Goal: Task Accomplishment & Management: Complete application form

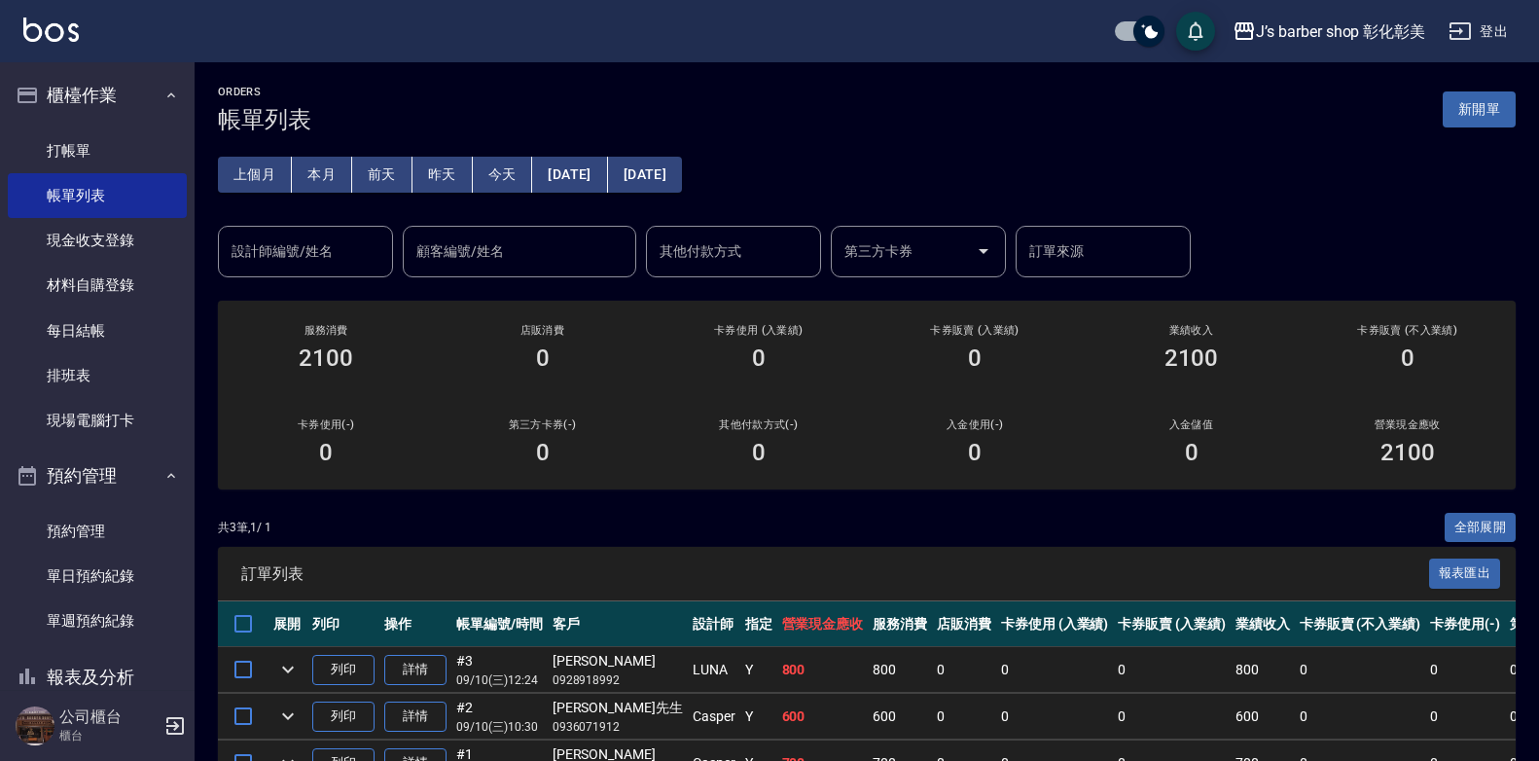
scroll to position [117, 0]
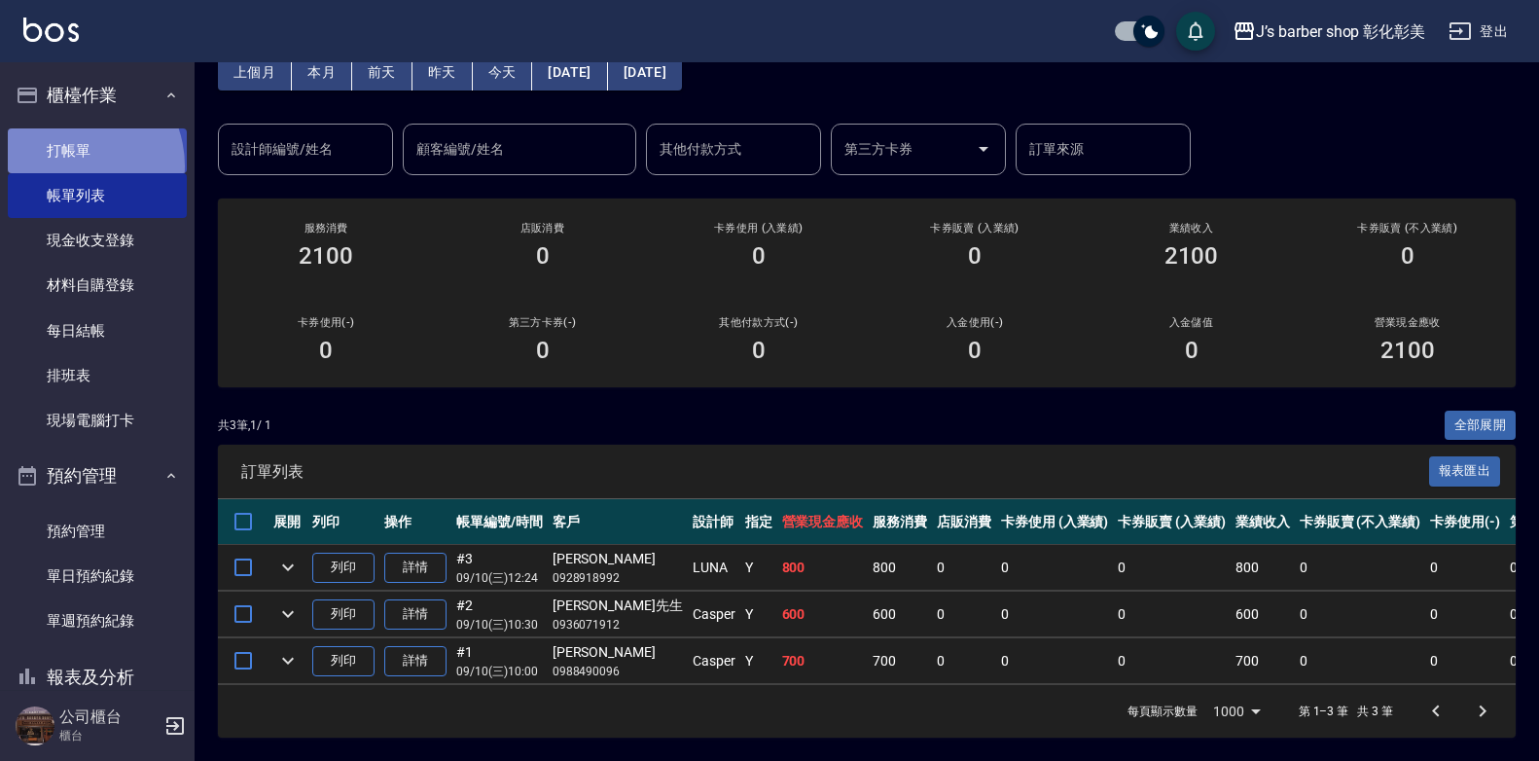
click at [68, 165] on link "打帳單" at bounding box center [97, 150] width 179 height 45
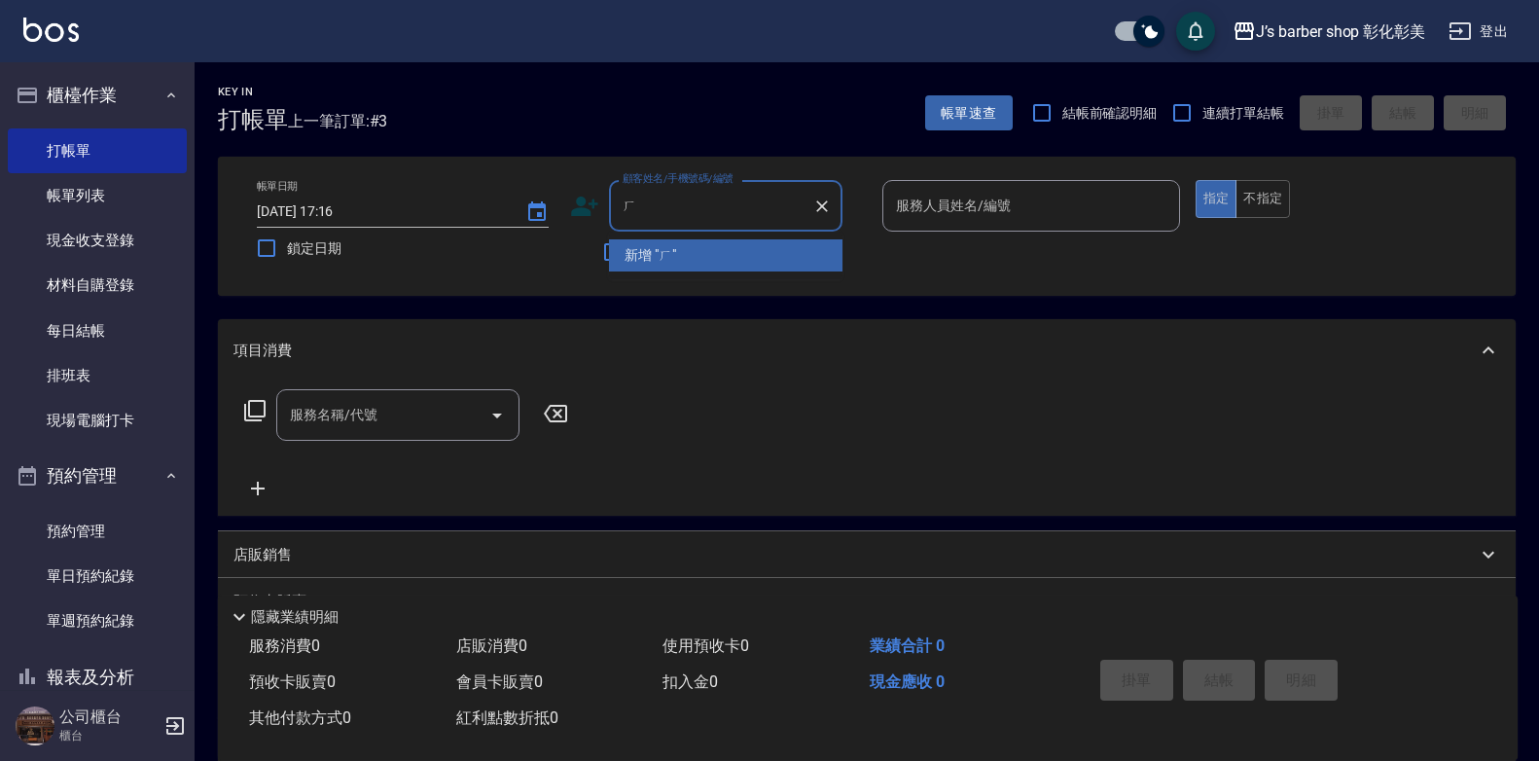
type input "ㄏ"
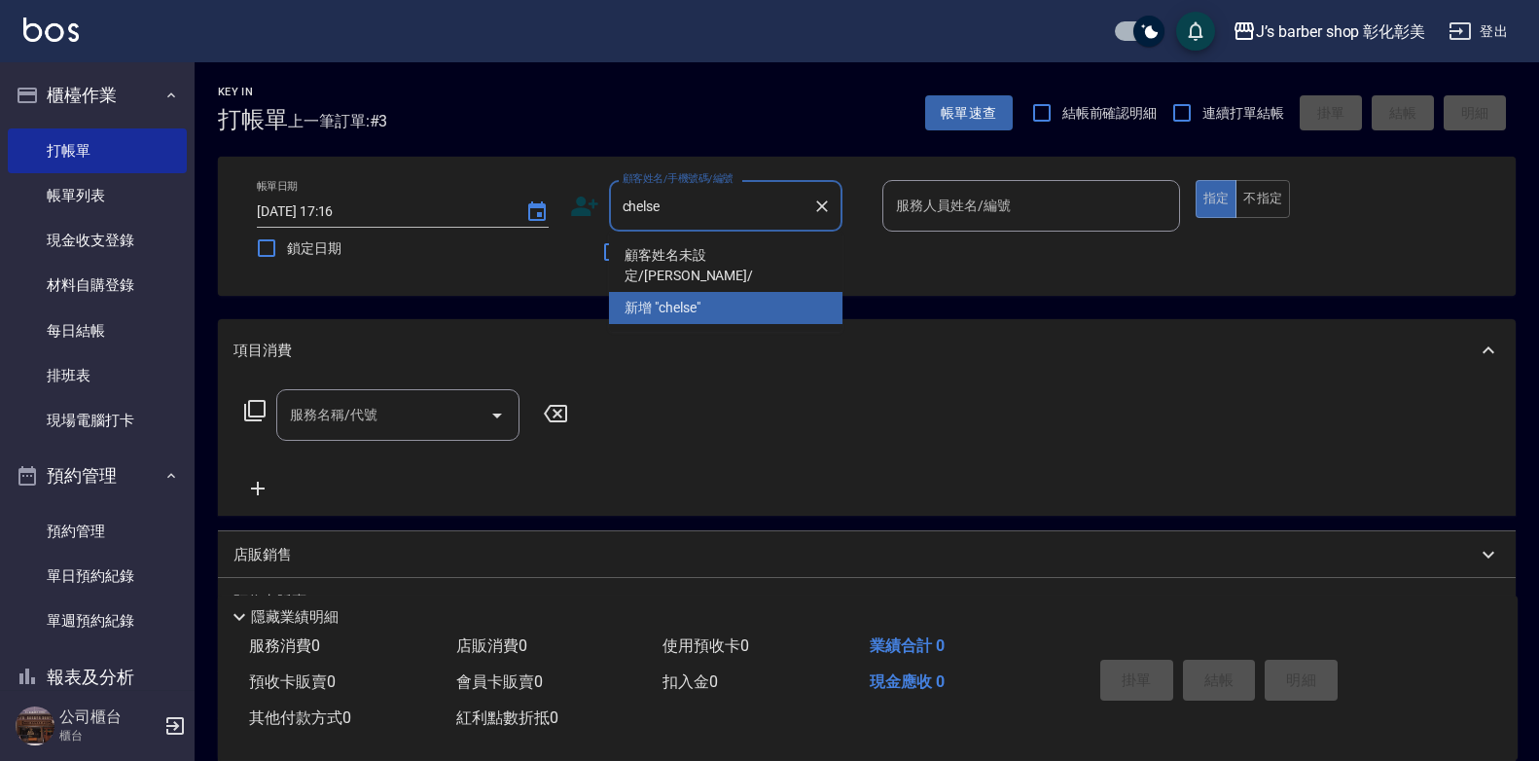
click at [777, 252] on li "顧客姓名未設定/[PERSON_NAME]/" at bounding box center [726, 265] width 234 height 53
type input "顧客姓名未設定/[PERSON_NAME]/"
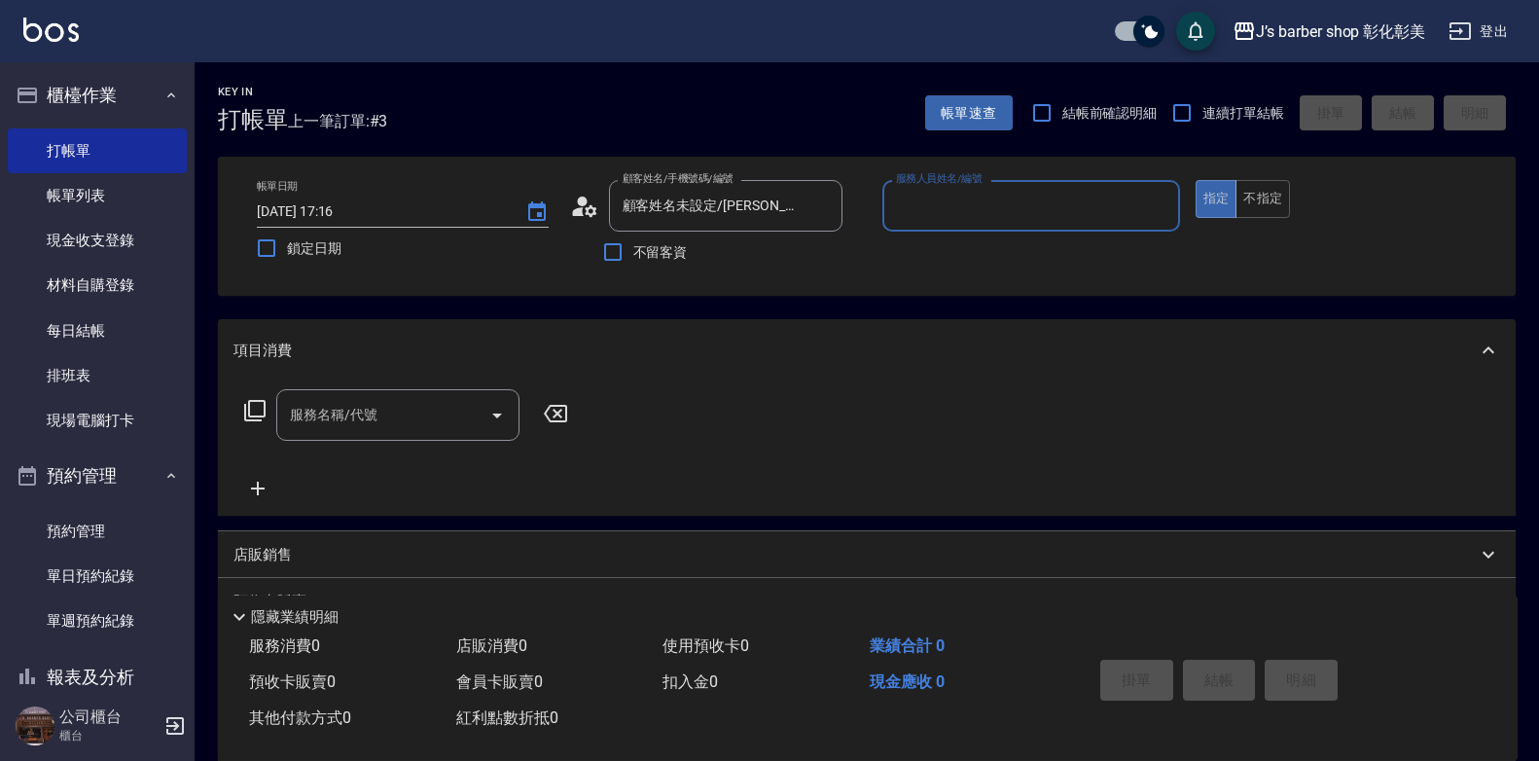
type input "LUNA(無代號)"
click at [411, 435] on div "服務名稱/代號" at bounding box center [397, 415] width 243 height 52
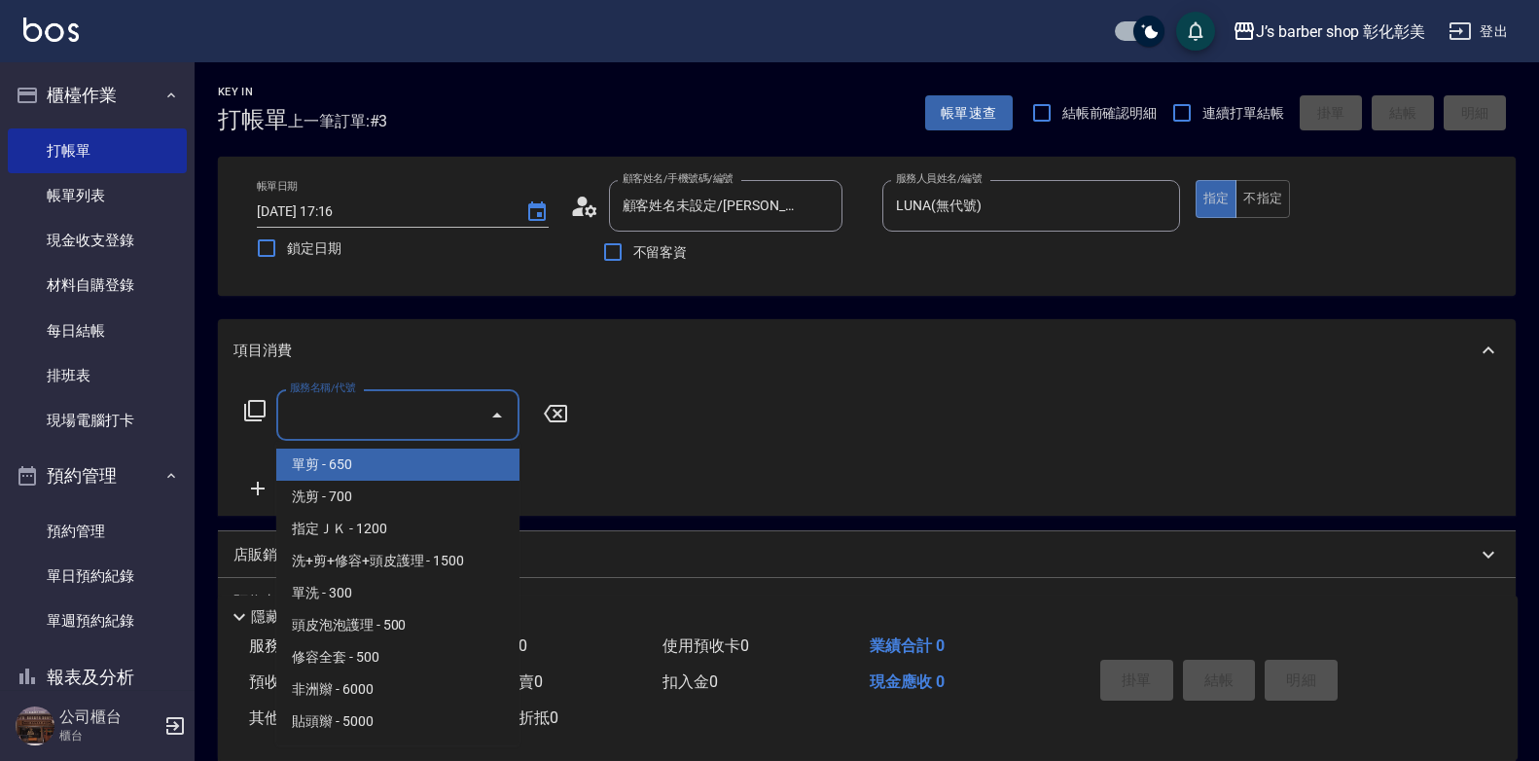
click at [411, 435] on div "服務名稱/代號" at bounding box center [397, 415] width 243 height 52
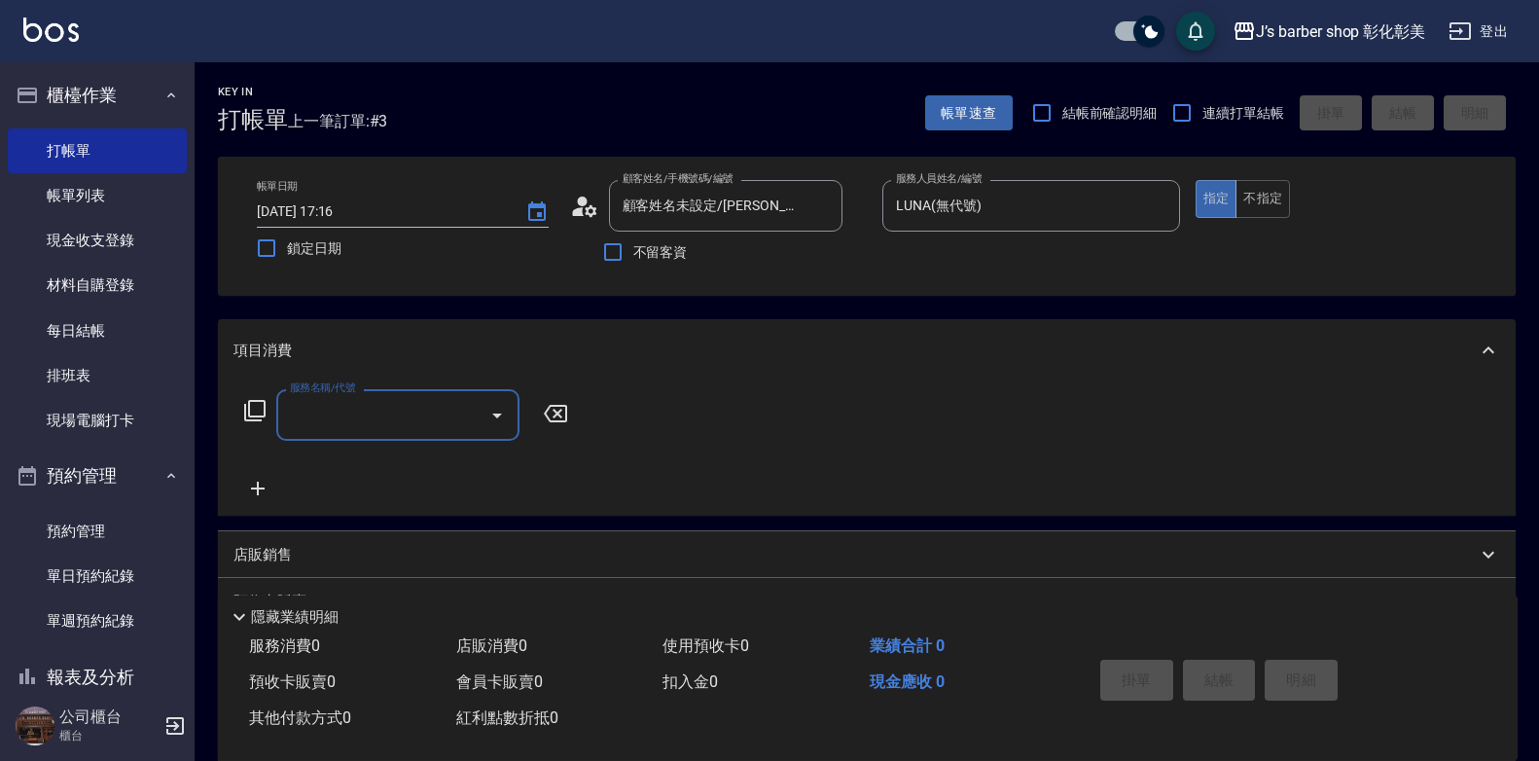
click at [357, 413] on input "服務名稱/代號" at bounding box center [383, 415] width 197 height 34
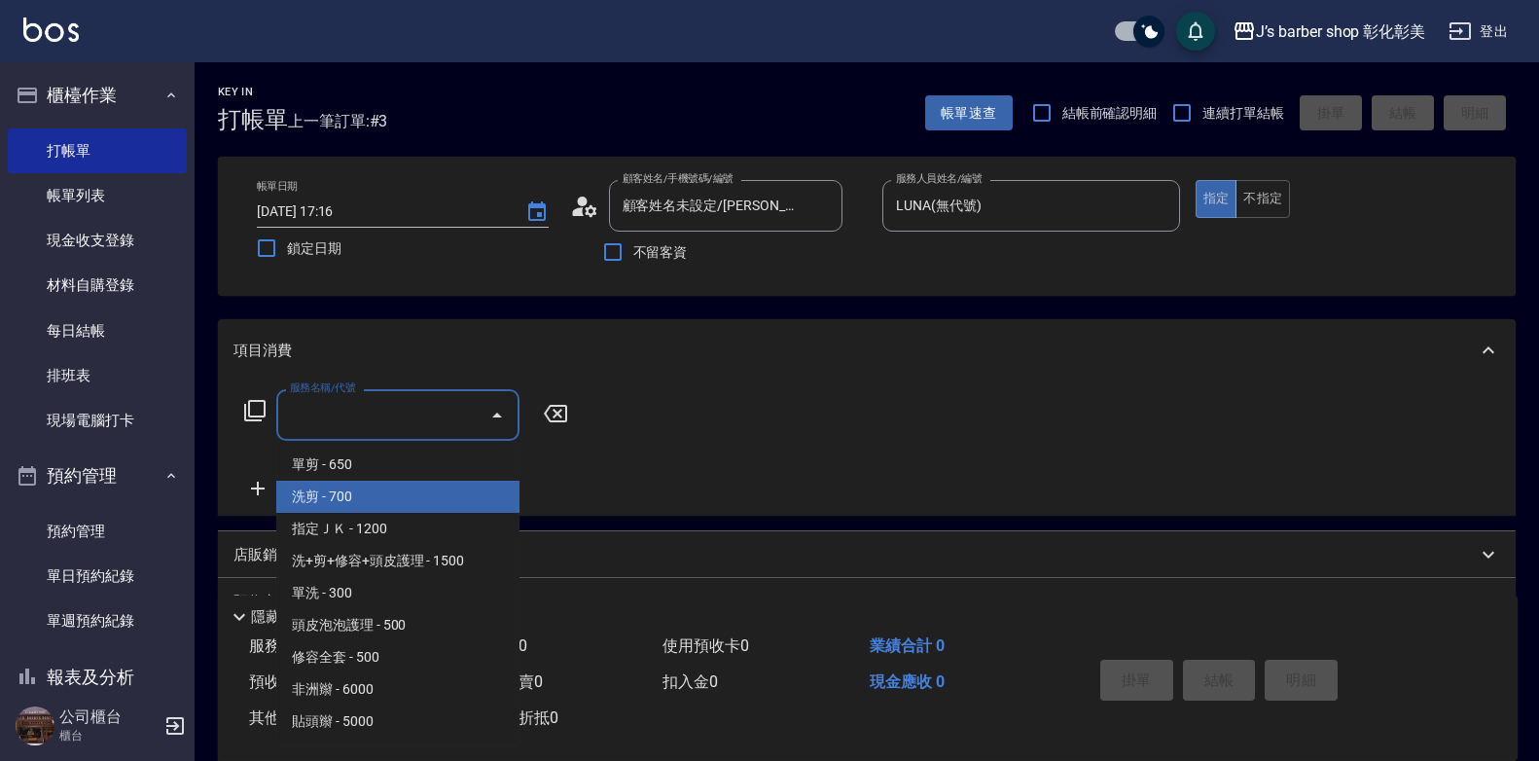
click at [351, 504] on span "洗剪 - 700" at bounding box center [397, 497] width 243 height 32
type input "洗剪(101)"
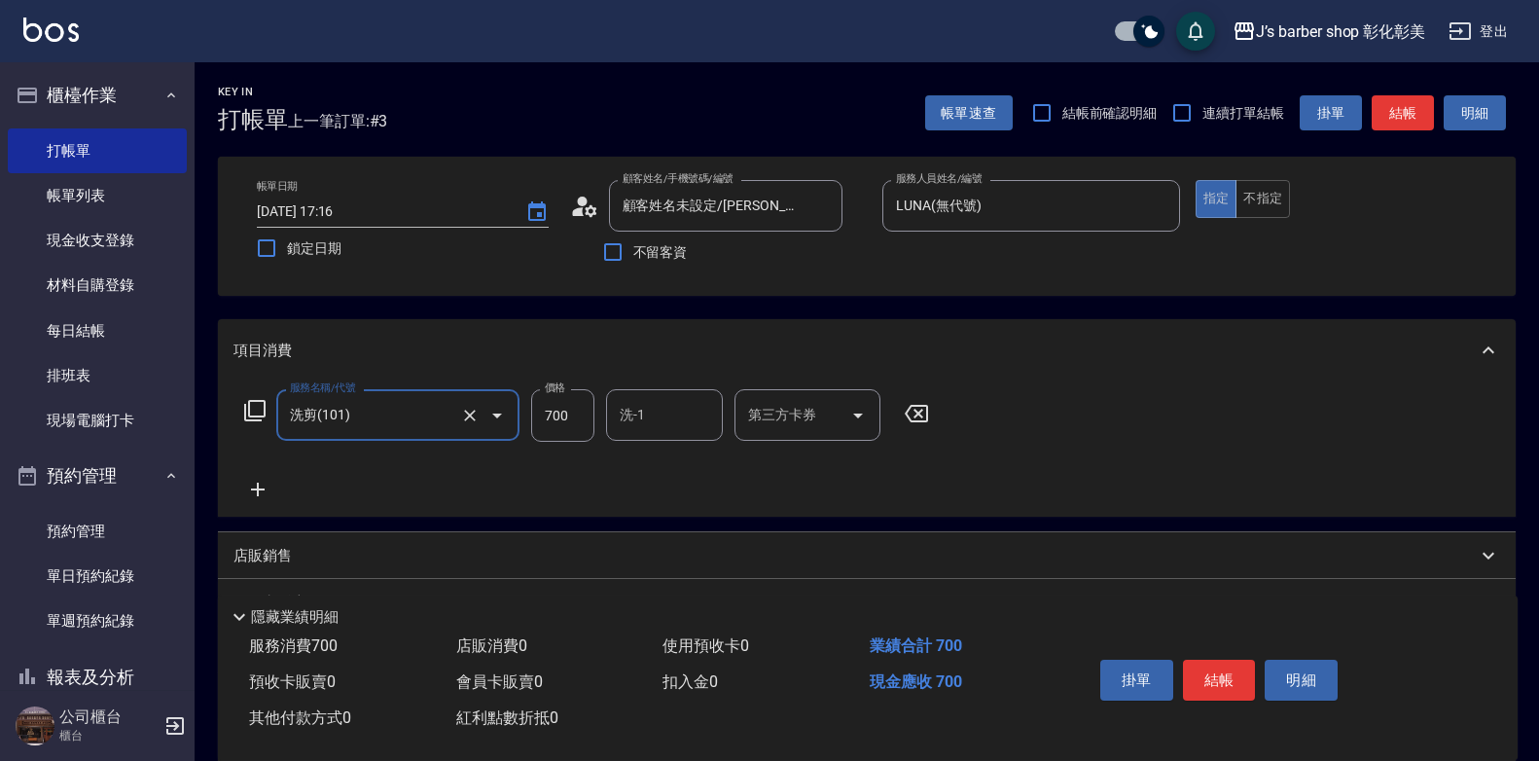
click at [589, 423] on input "700" at bounding box center [562, 415] width 63 height 53
type input "800"
click at [690, 400] on input "洗-1" at bounding box center [664, 415] width 99 height 34
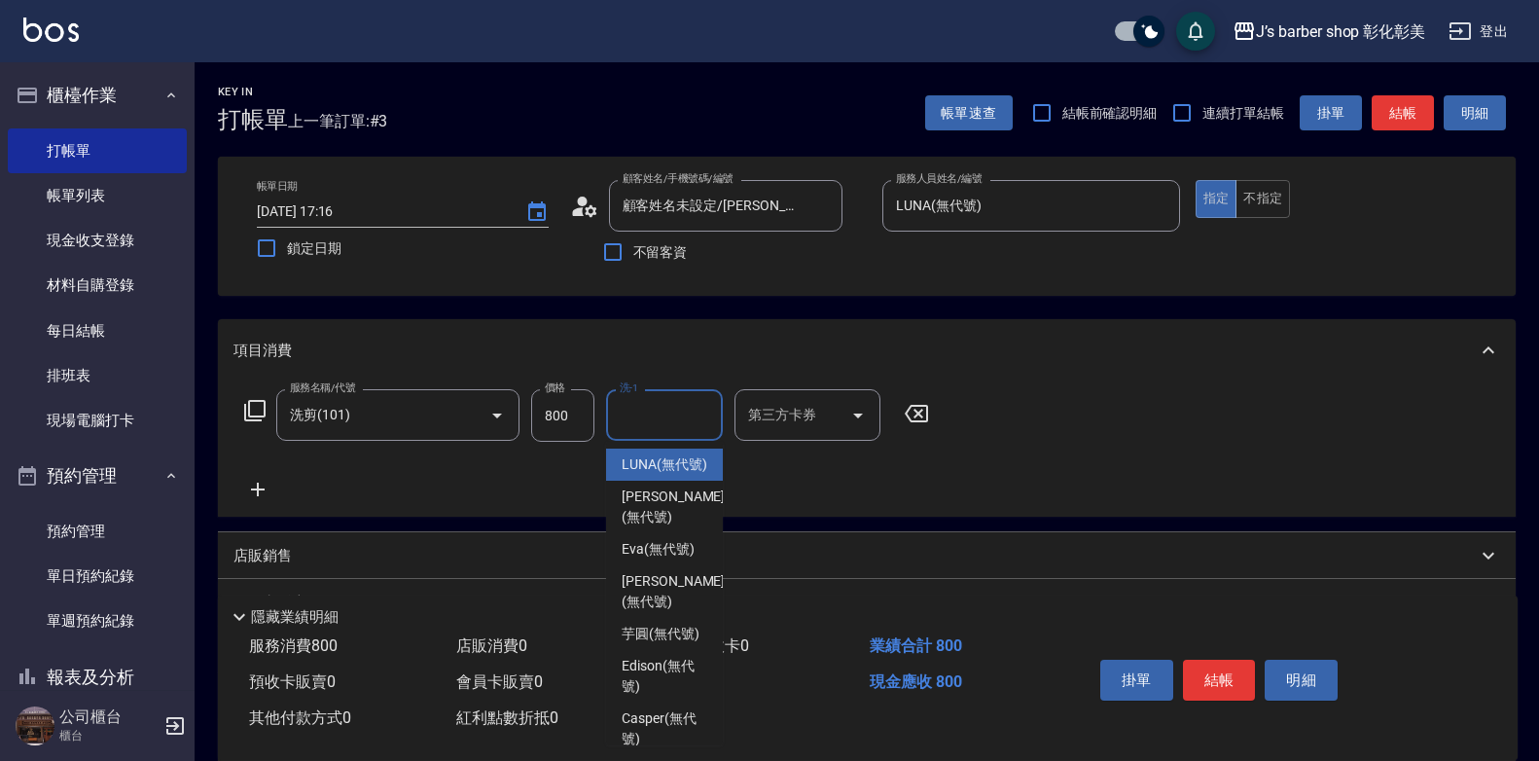
click at [680, 462] on span "LUNA (無代號)" at bounding box center [665, 464] width 86 height 20
type input "LUNA(無代號)"
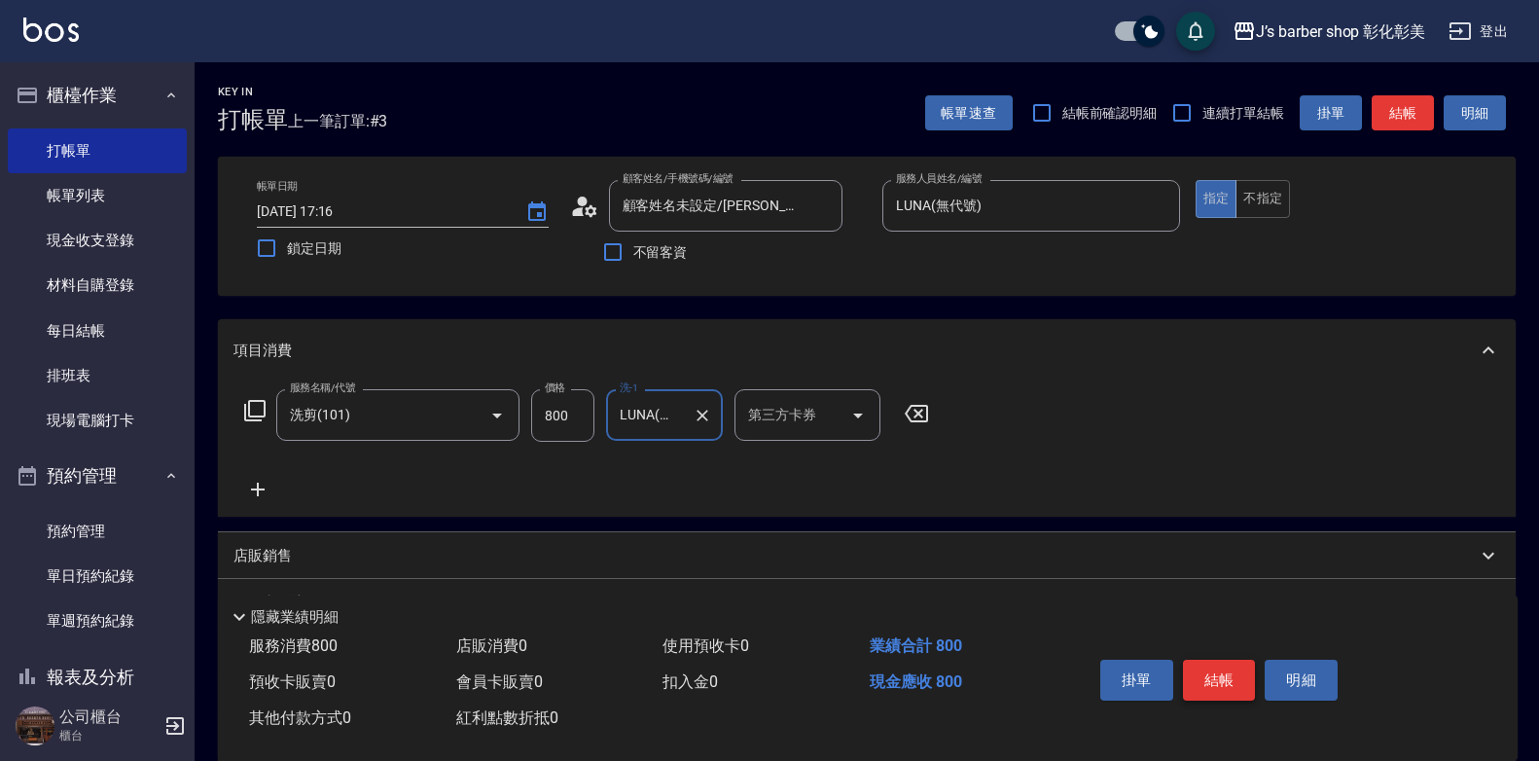
click at [1231, 682] on button "結帳" at bounding box center [1219, 680] width 73 height 41
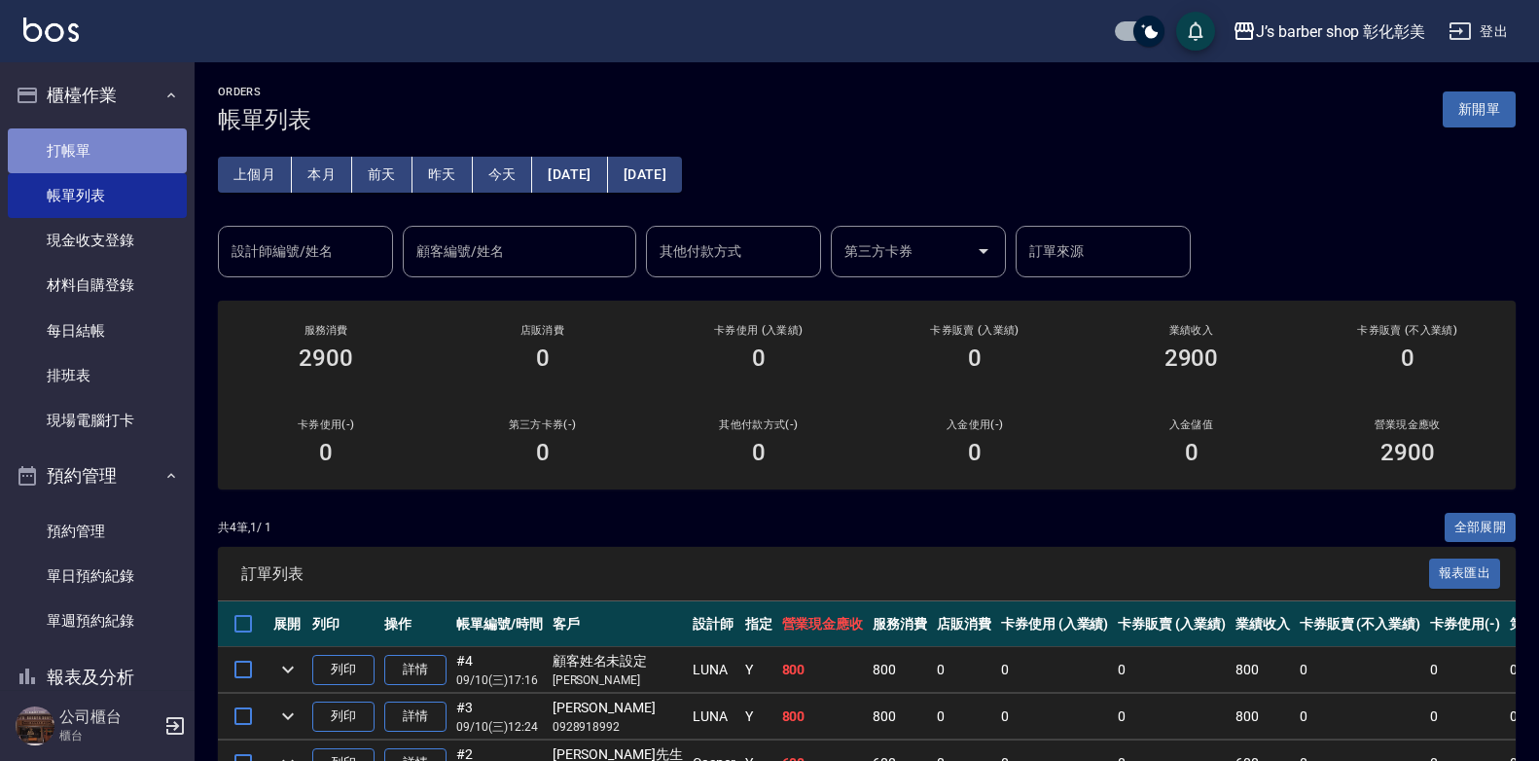
click at [105, 154] on link "打帳單" at bounding box center [97, 150] width 179 height 45
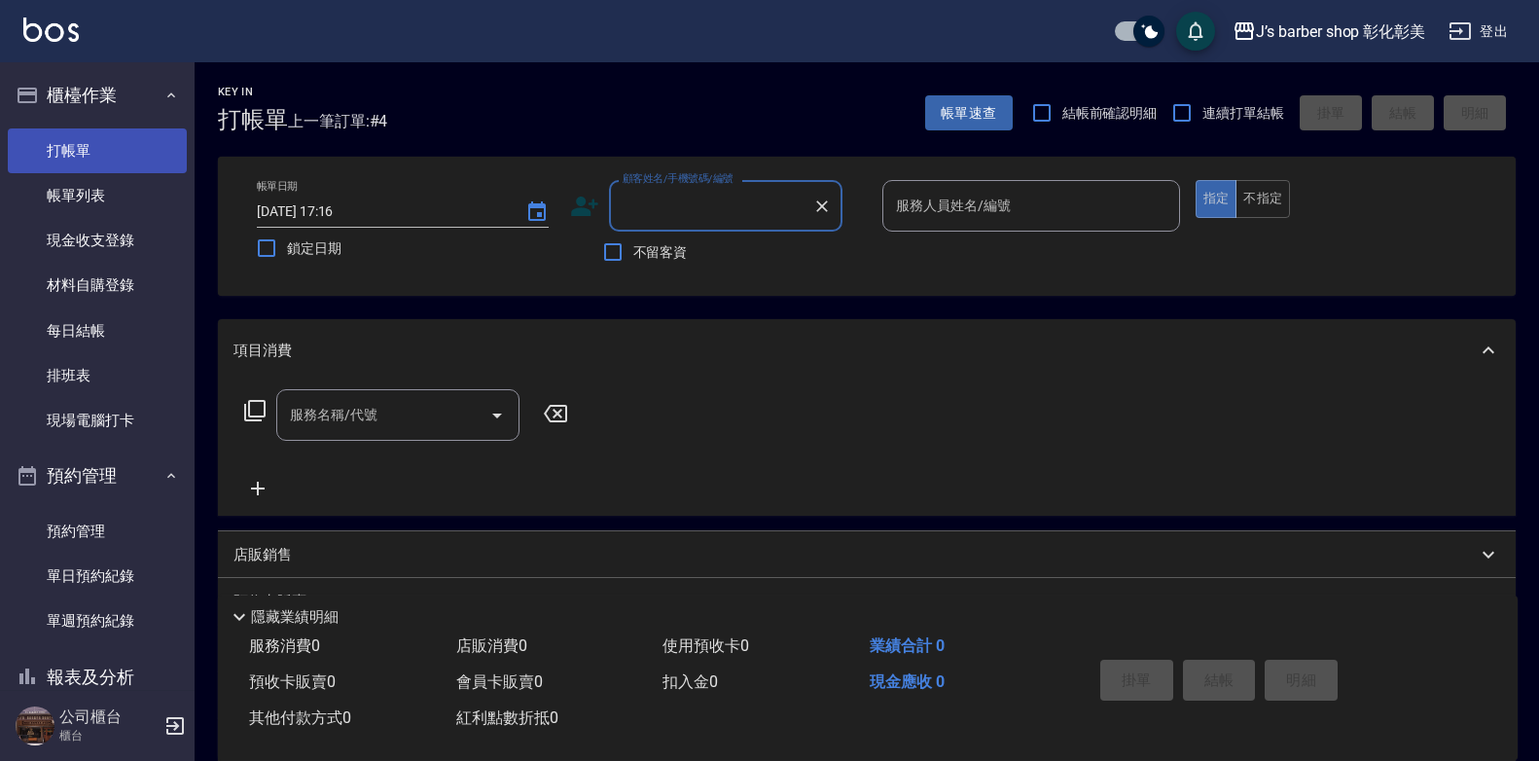
click at [90, 132] on link "打帳單" at bounding box center [97, 150] width 179 height 45
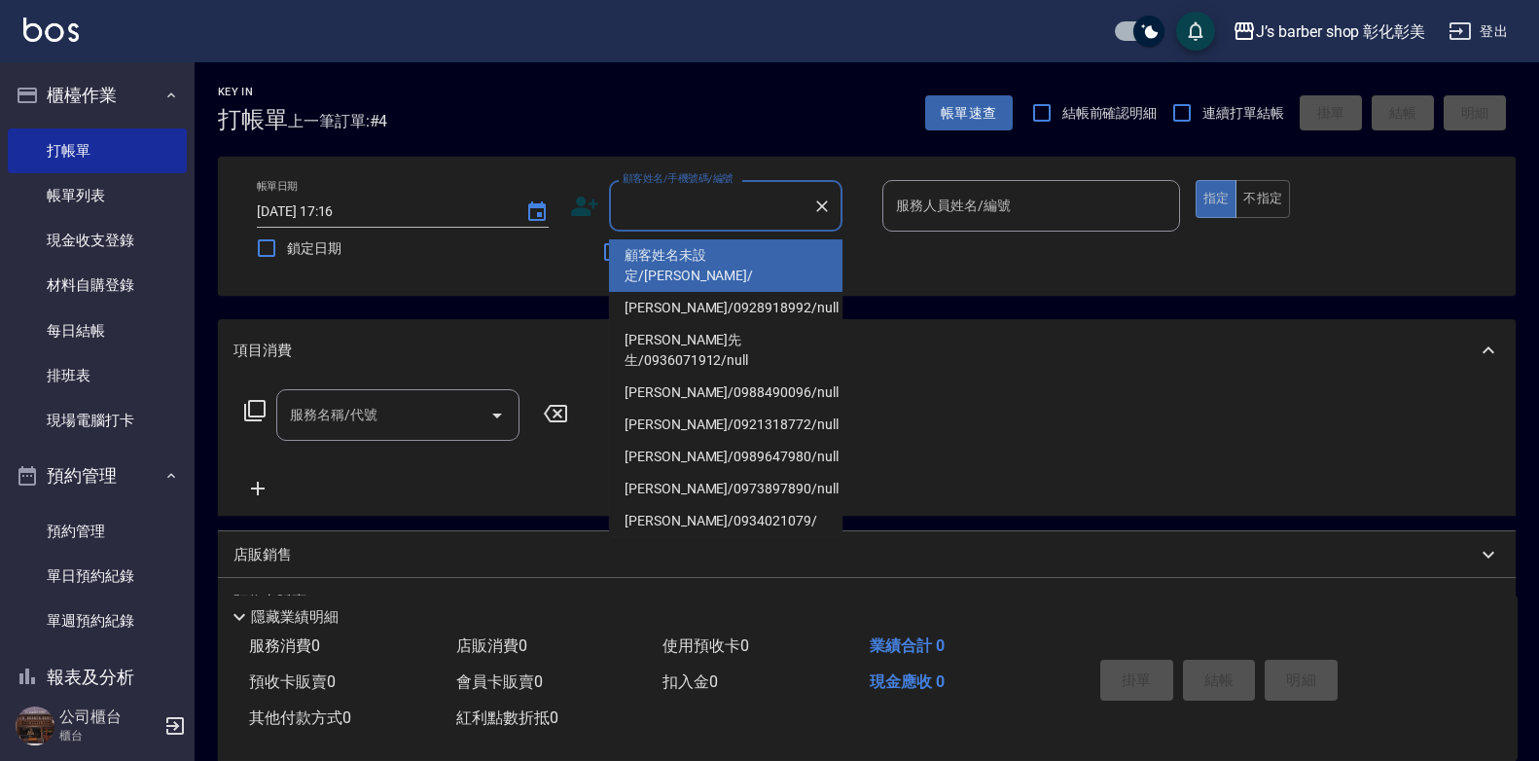
click at [685, 207] on input "顧客姓名/手機號碼/編號" at bounding box center [711, 206] width 187 height 34
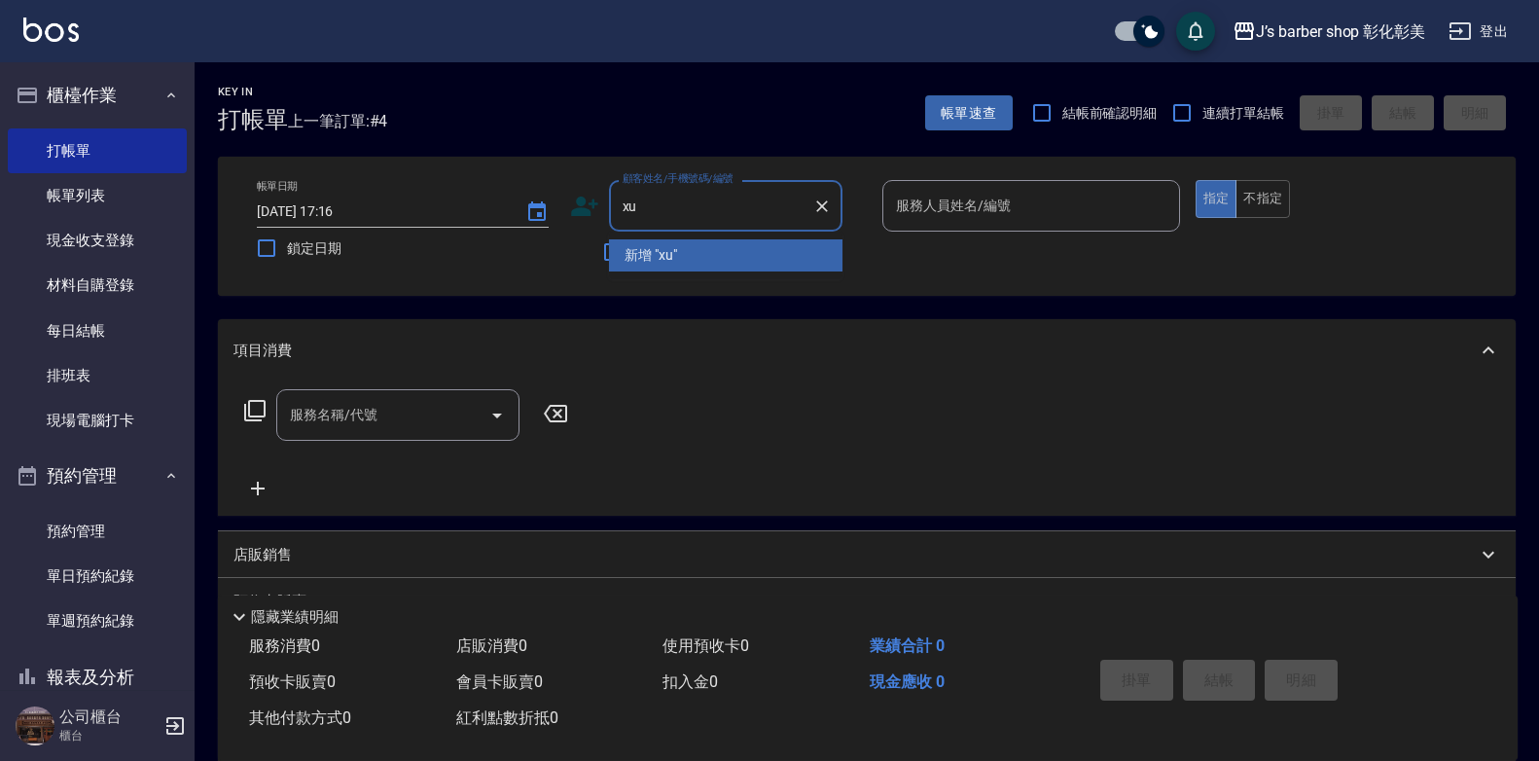
type input "x"
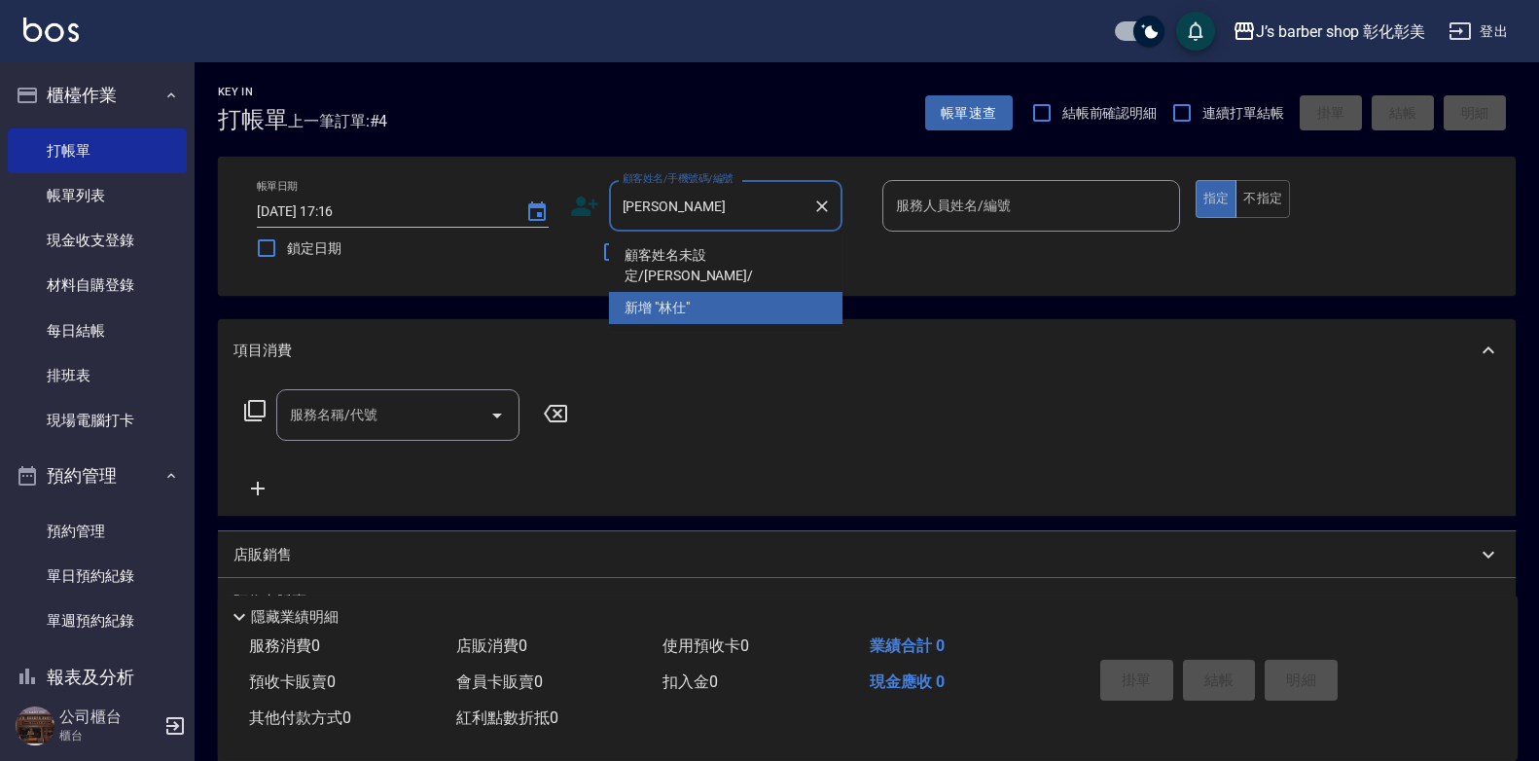
click at [751, 258] on li "顧客姓名未設定/[PERSON_NAME]/" at bounding box center [726, 265] width 234 height 53
type input "顧客姓名未設定/[PERSON_NAME]/"
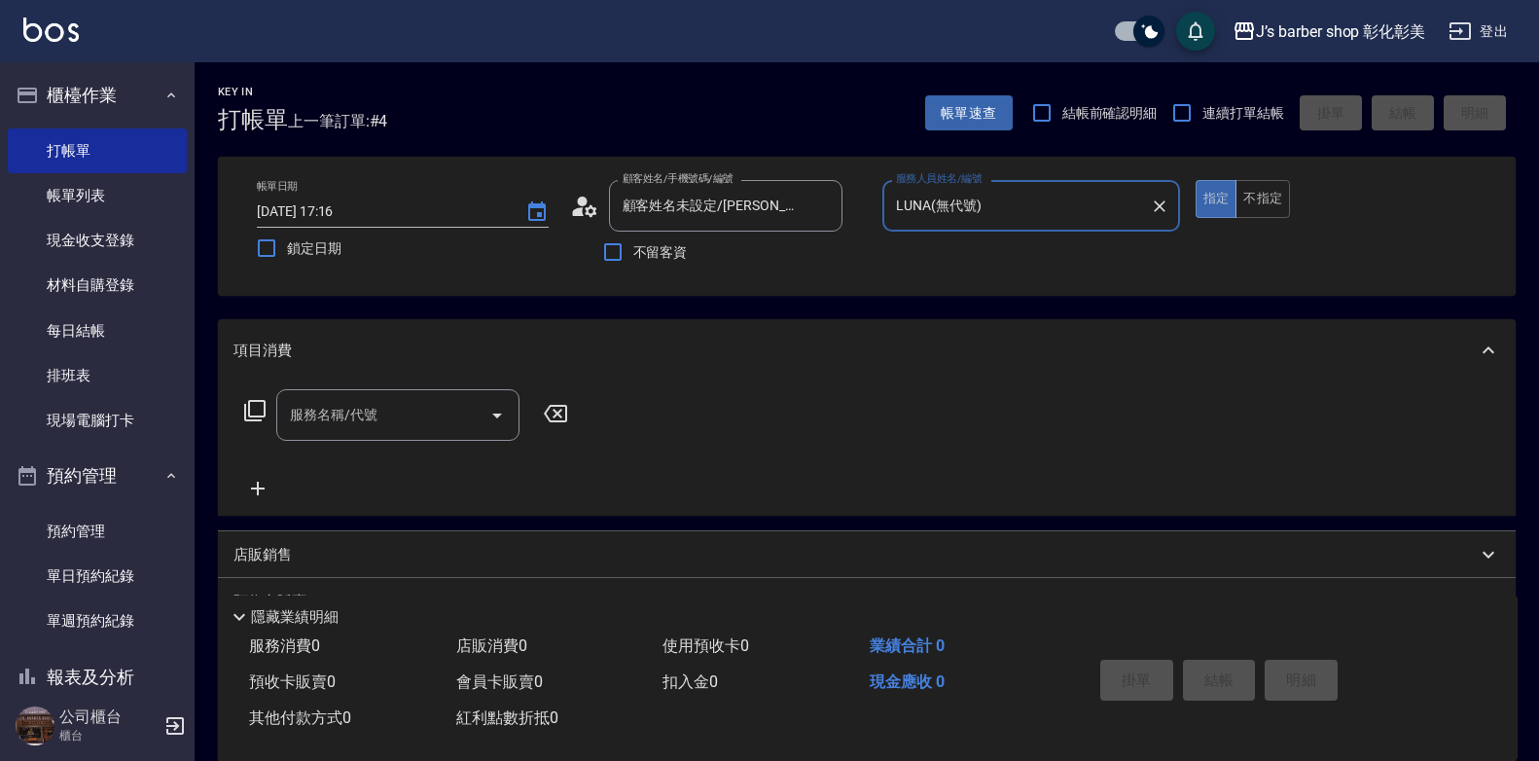
type input "LUNA(無代號)"
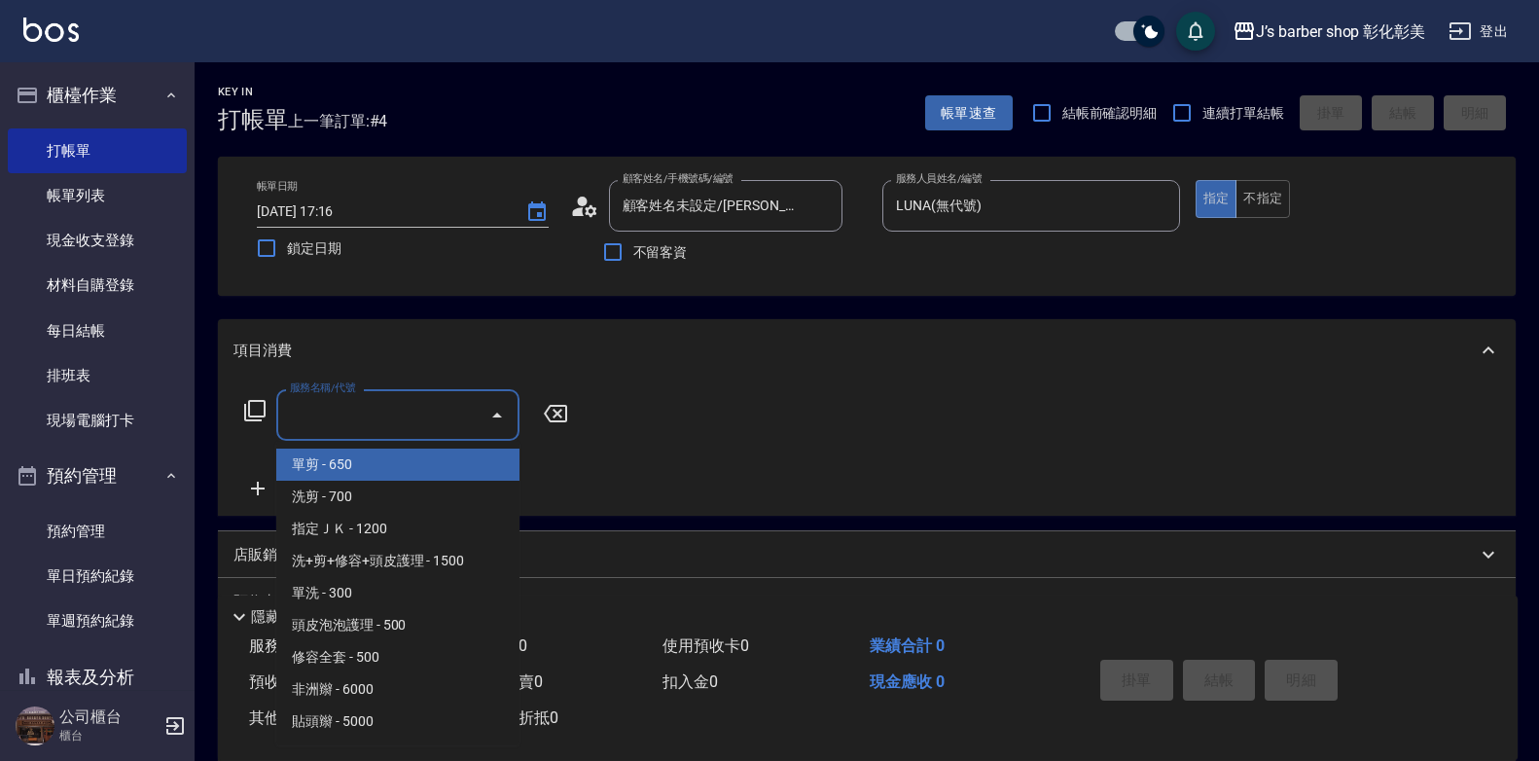
click at [449, 405] on input "服務名稱/代號" at bounding box center [383, 415] width 197 height 34
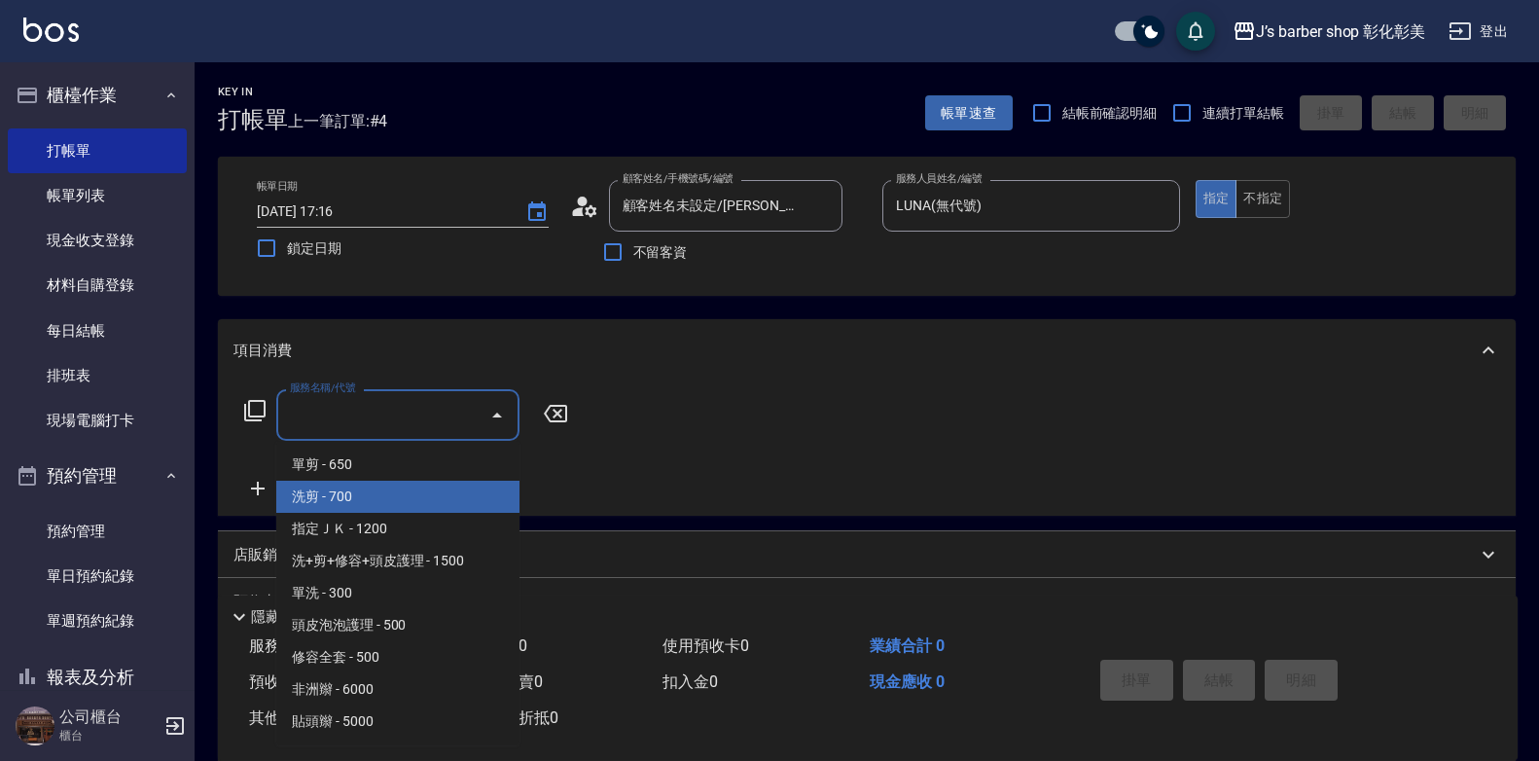
click at [420, 508] on span "洗剪 - 700" at bounding box center [397, 497] width 243 height 32
type input "洗剪(101)"
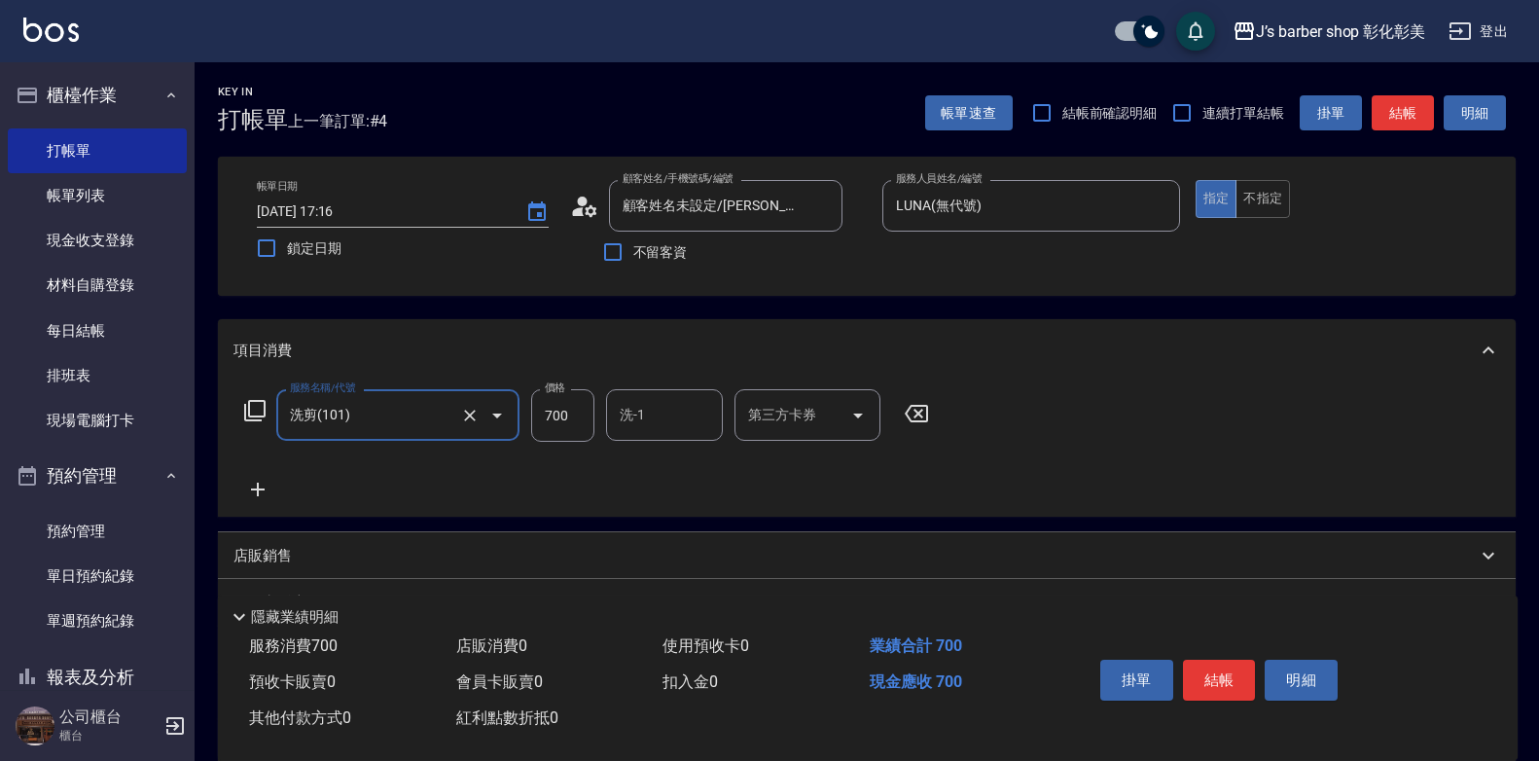
click at [557, 422] on input "700" at bounding box center [562, 415] width 63 height 53
type input "800"
click at [664, 414] on input "洗-1" at bounding box center [664, 415] width 99 height 34
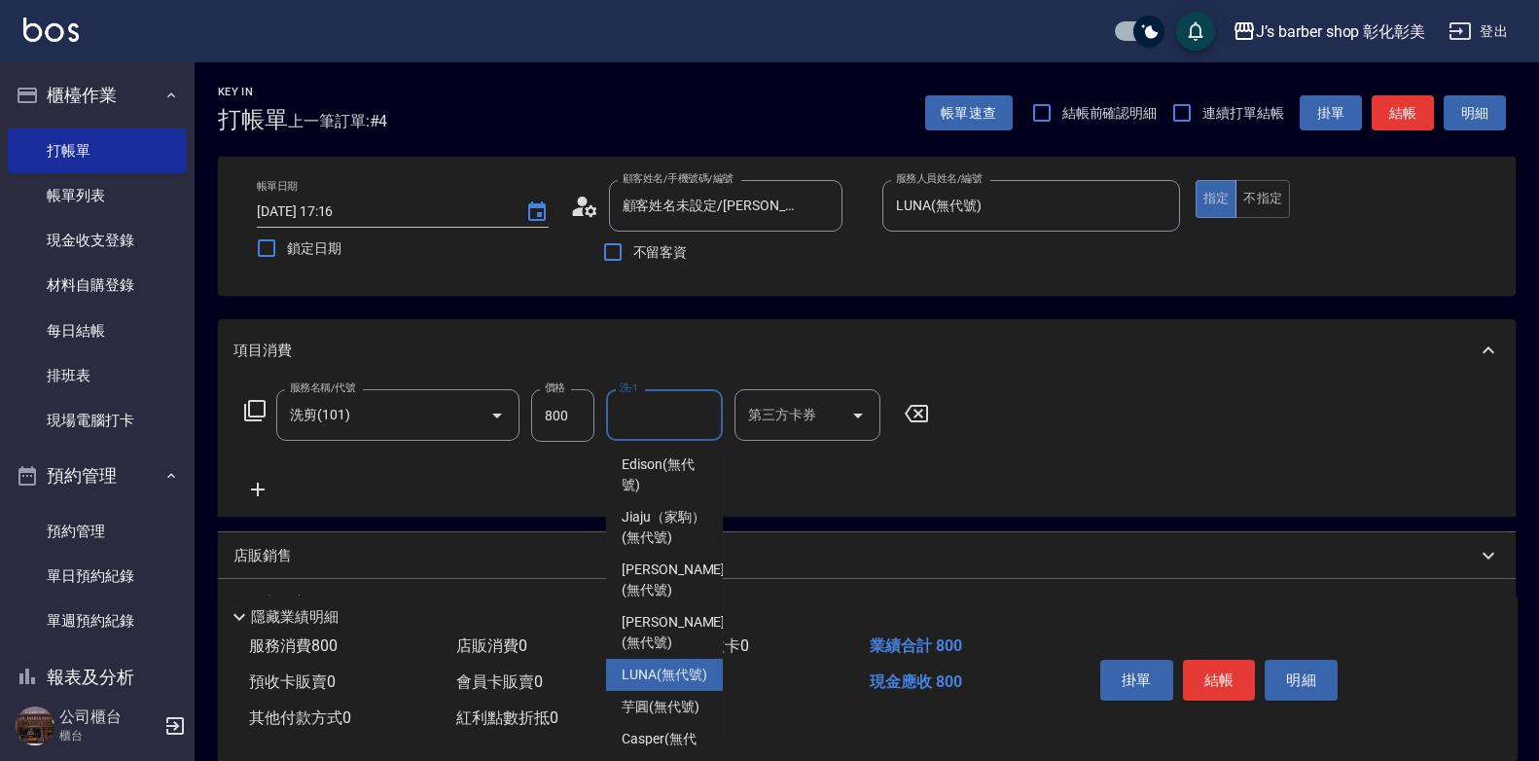
click at [679, 683] on div "LUNA (無代號)" at bounding box center [664, 675] width 117 height 32
type input "LUNA(無代號)"
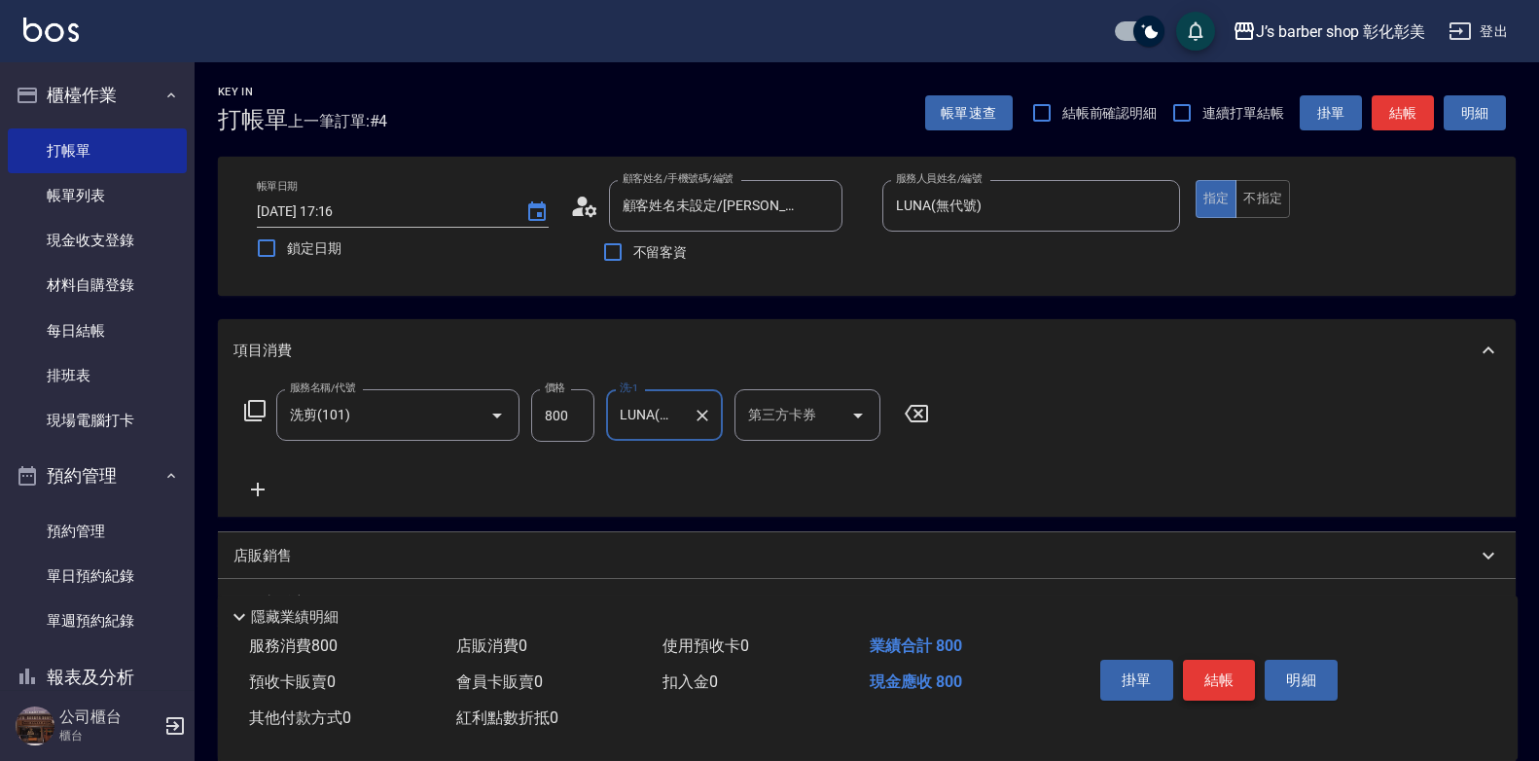
click at [1232, 672] on button "結帳" at bounding box center [1219, 680] width 73 height 41
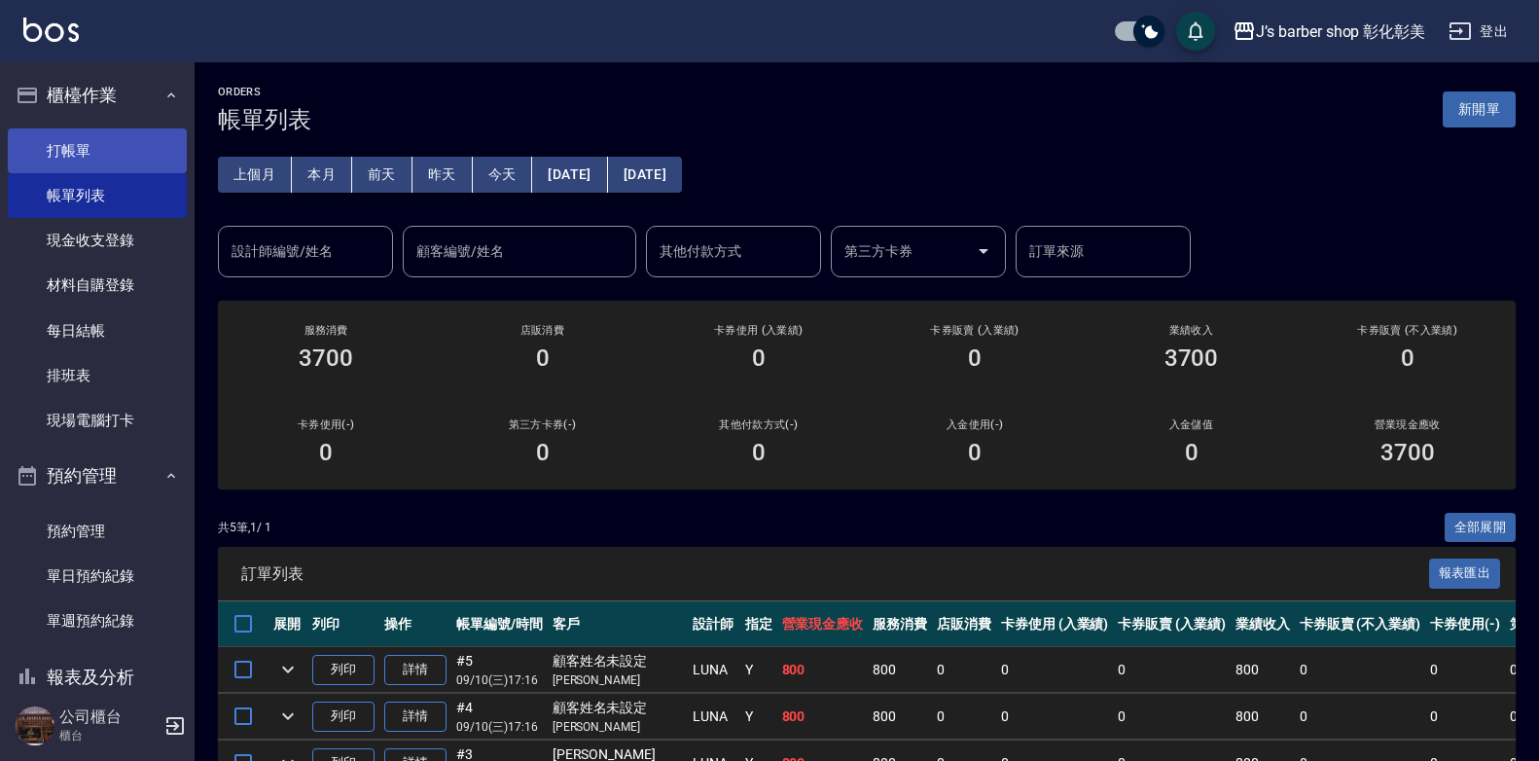
click at [113, 154] on link "打帳單" at bounding box center [97, 150] width 179 height 45
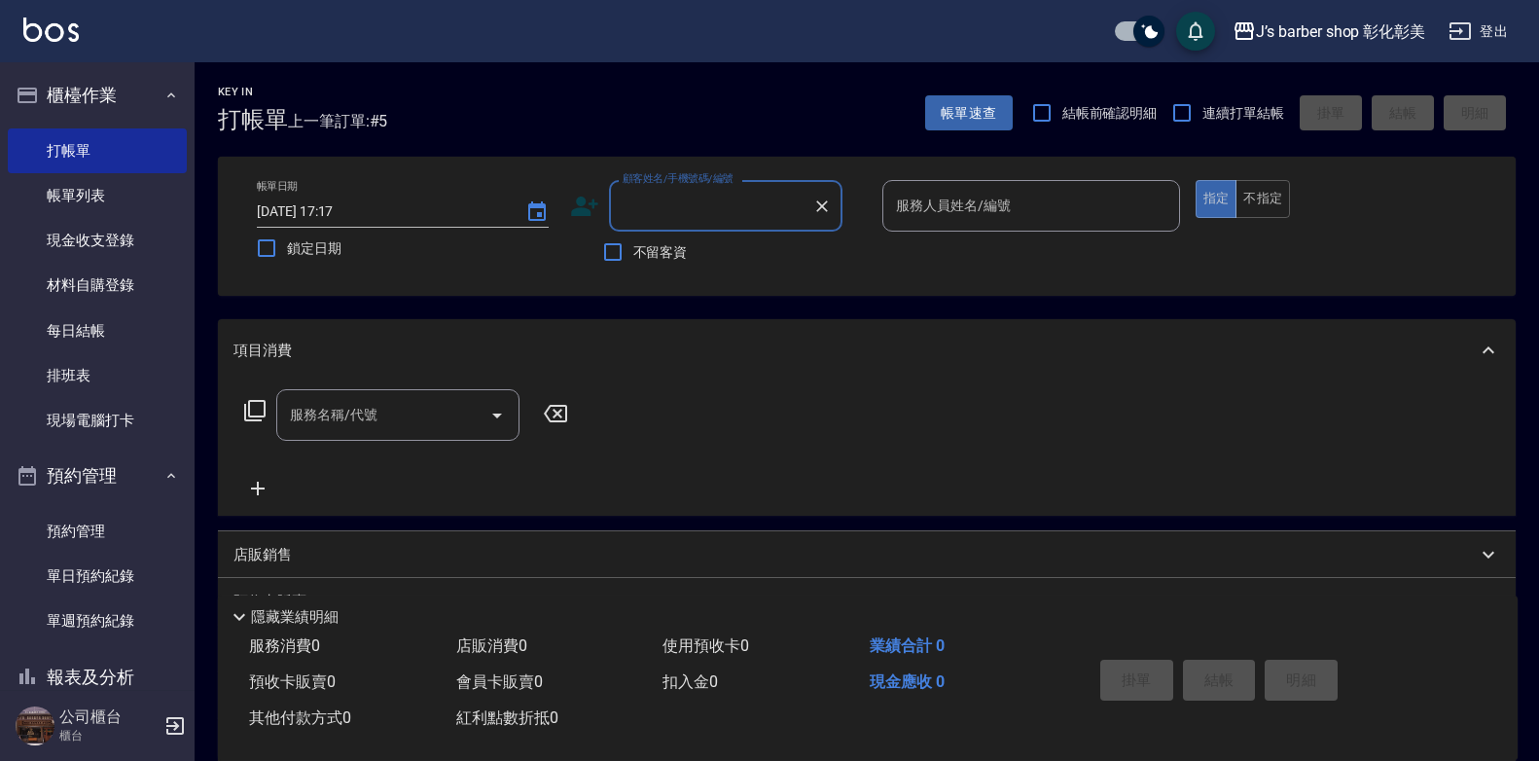
click at [737, 218] on input "顧客姓名/手機號碼/編號" at bounding box center [711, 206] width 187 height 34
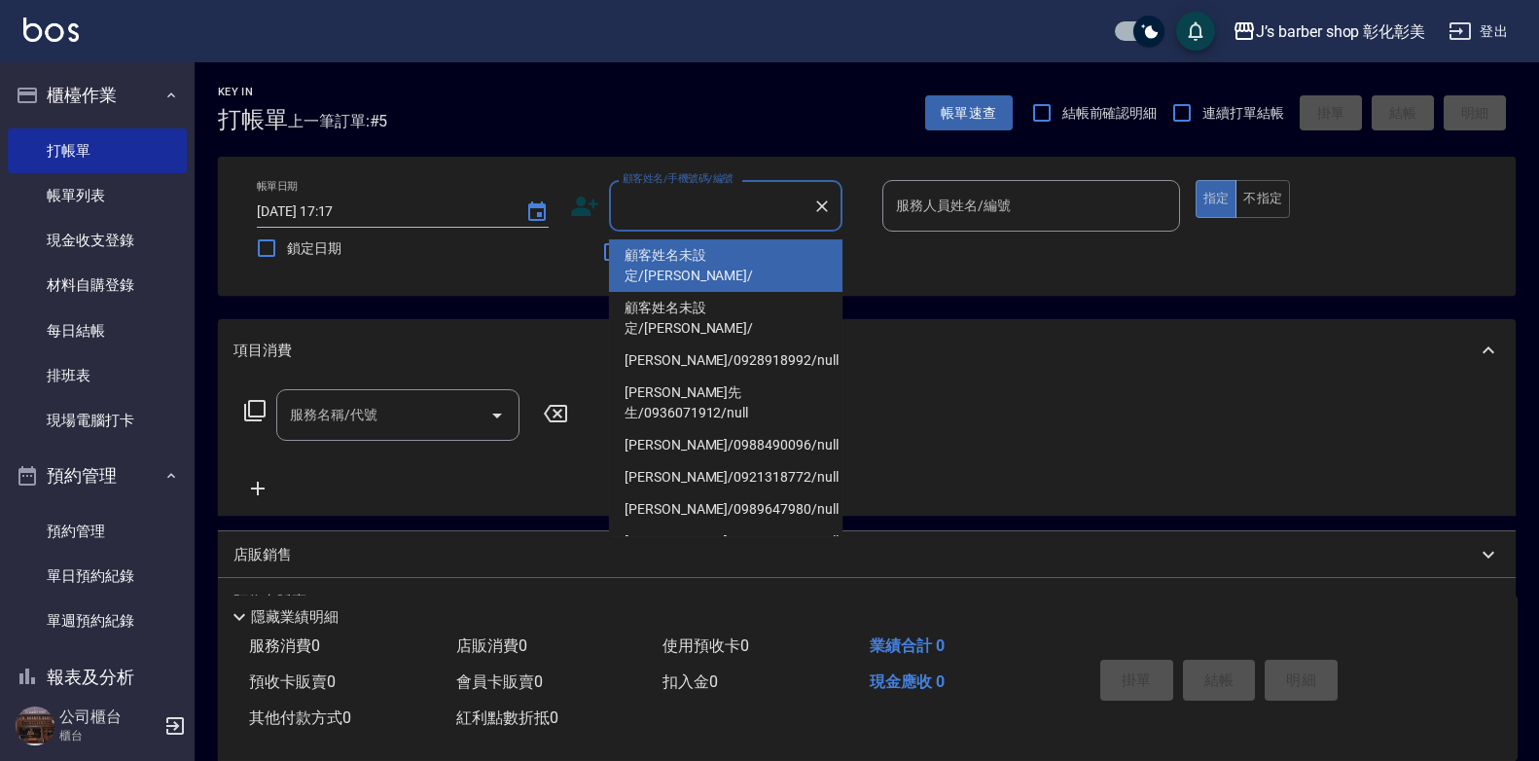
click at [913, 250] on p at bounding box center [1031, 242] width 298 height 20
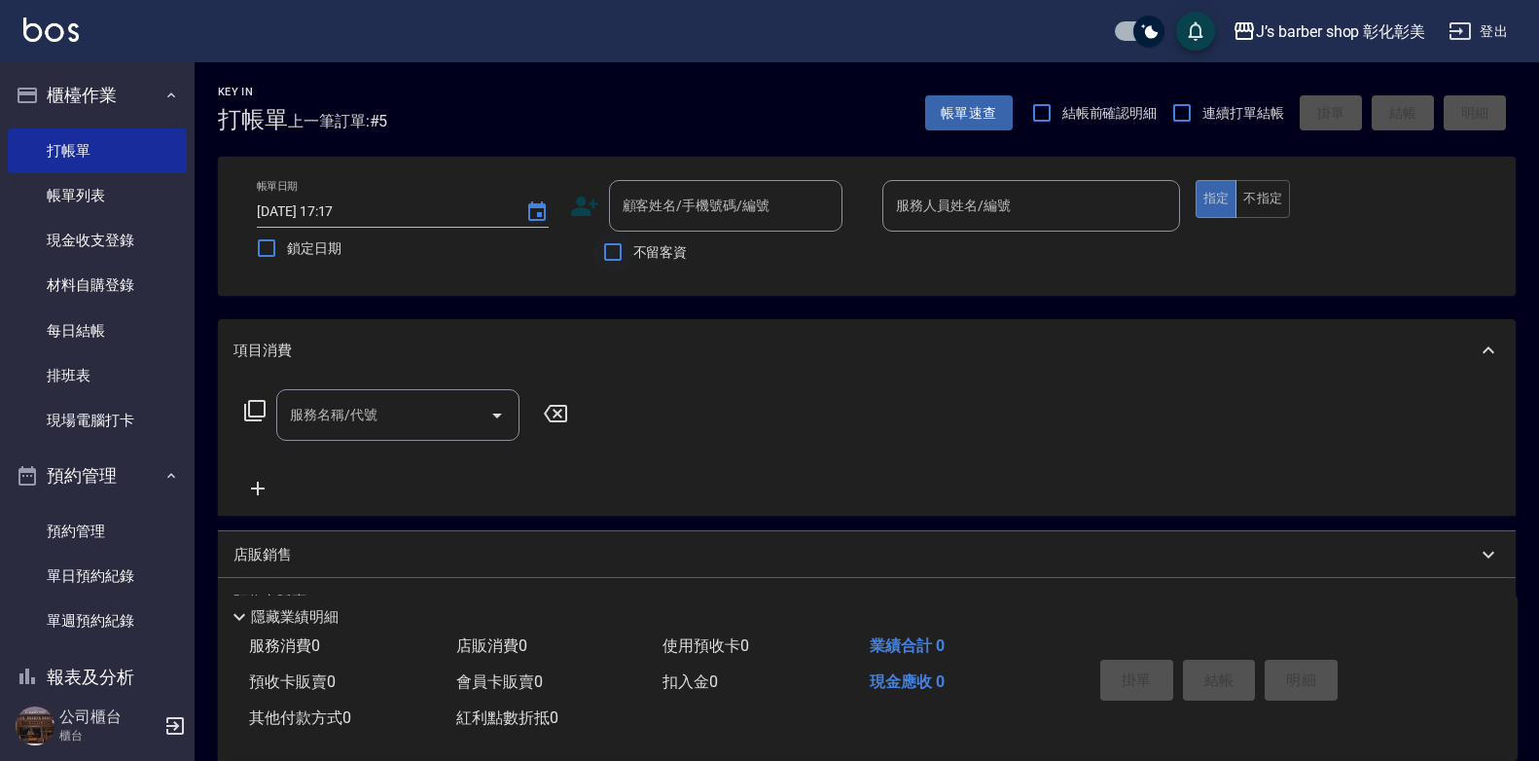
click at [597, 261] on input "不留客資" at bounding box center [613, 252] width 41 height 41
checkbox input "true"
click at [1109, 218] on input "服務人員姓名/編號" at bounding box center [1031, 206] width 280 height 34
click at [1044, 195] on input "服務人員姓名/編號" at bounding box center [1031, 206] width 280 height 34
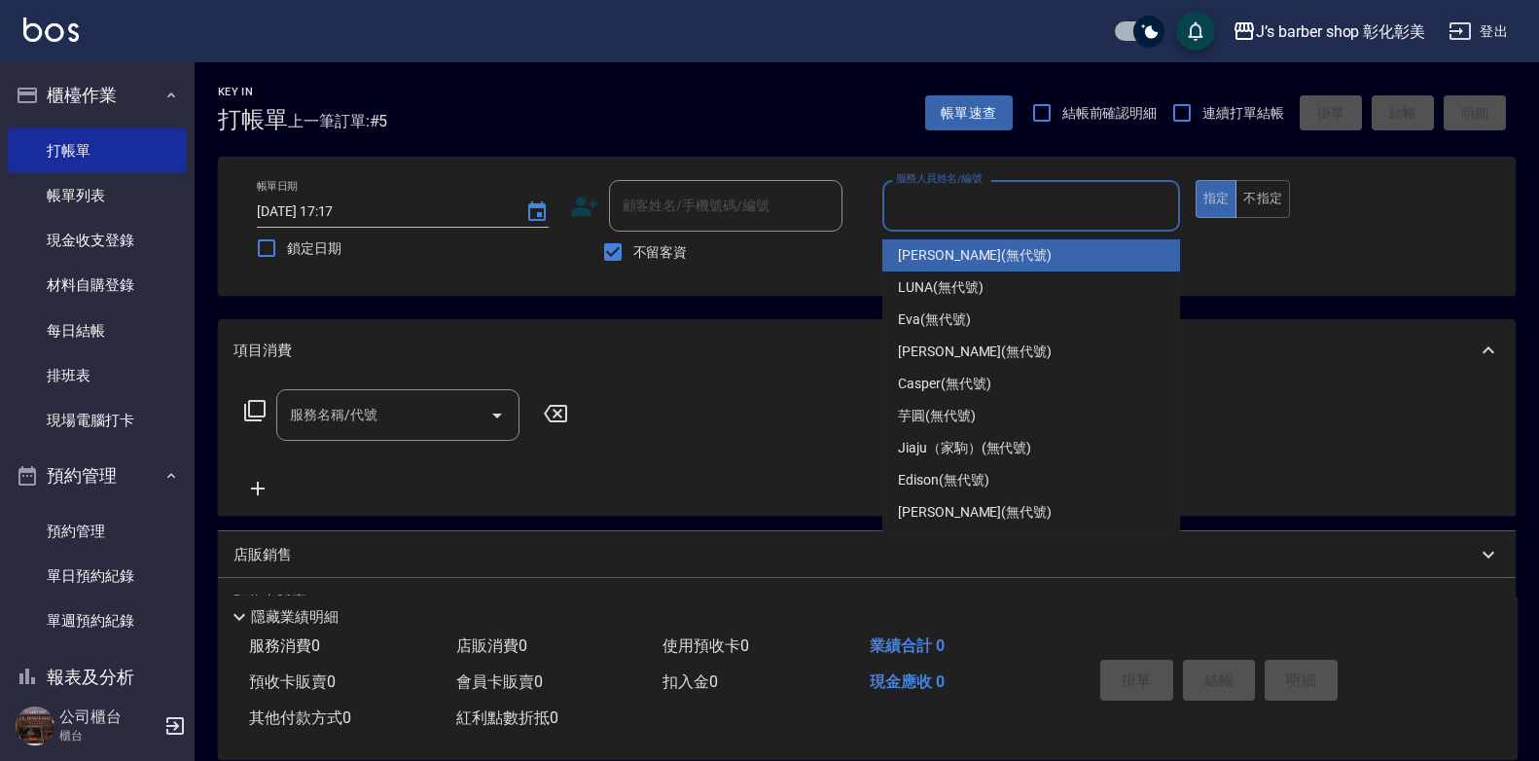
click at [1042, 196] on input "服務人員姓名/編號" at bounding box center [1031, 206] width 280 height 34
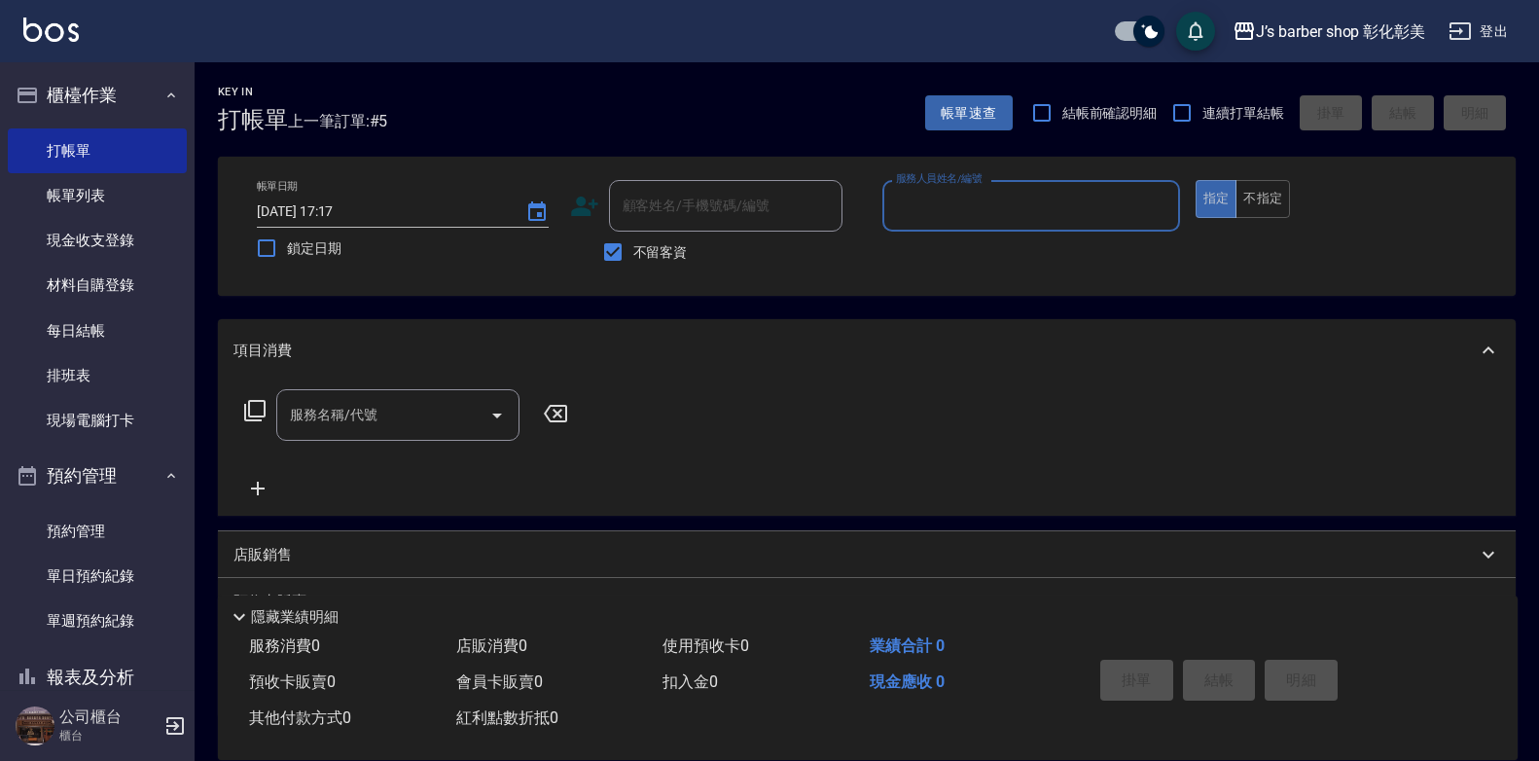
click at [1024, 202] on input "服務人員姓名/編號" at bounding box center [1031, 206] width 280 height 34
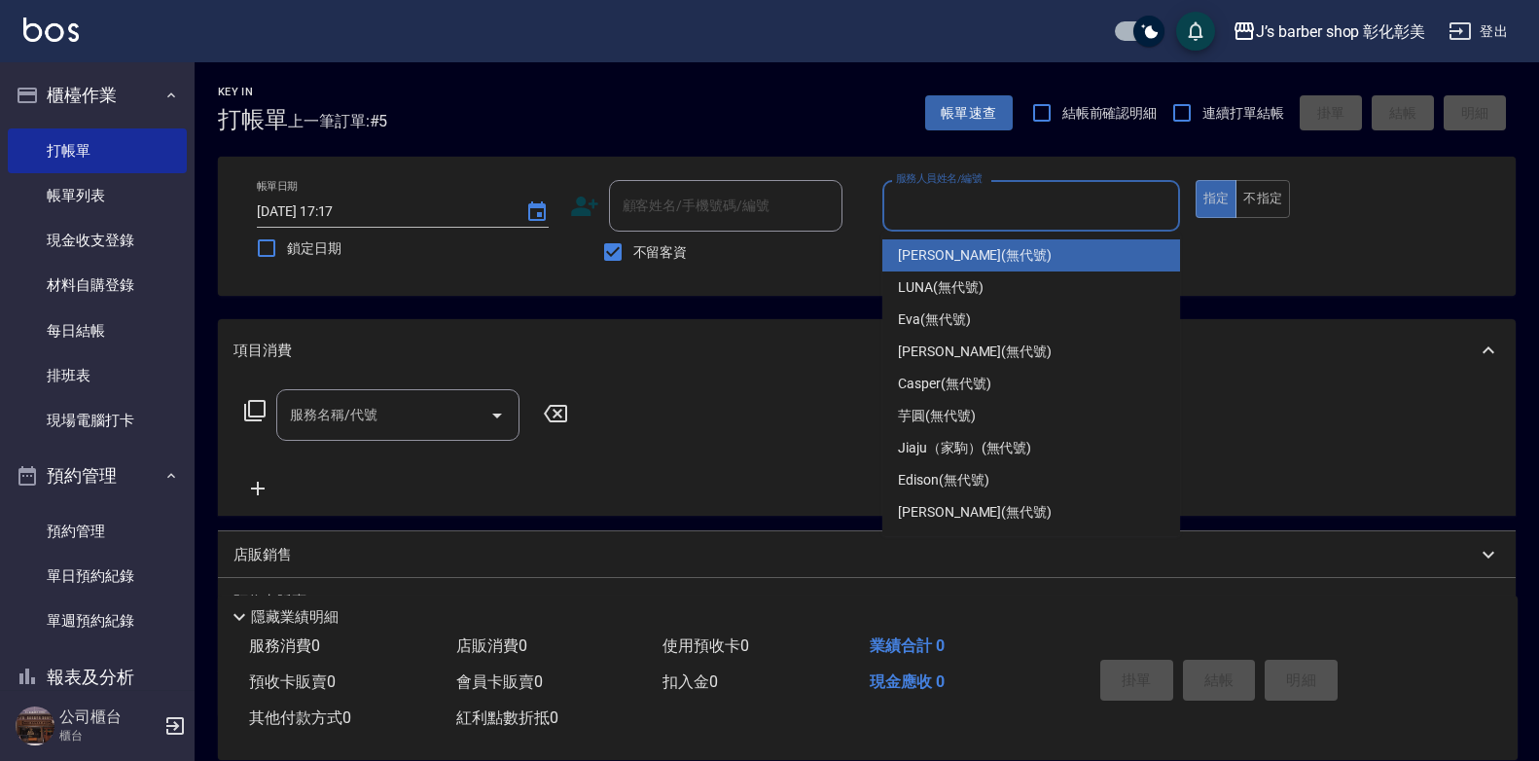
click at [947, 267] on div "[PERSON_NAME] (無代號)" at bounding box center [1031, 255] width 298 height 32
click at [947, 267] on div "帳單日期 [DATE] 17:17 鎖定日期 顧客姓名/手機號碼/編號 顧客姓名/手機號碼/編號 不留客資 服務人員姓名/編號 服務人員姓名/編號 指定 不指定" at bounding box center [866, 226] width 1251 height 92
drag, startPoint x: 947, startPoint y: 267, endPoint x: 1096, endPoint y: 218, distance: 157.5
click at [1096, 218] on input "[PERSON_NAME](無代號)" at bounding box center [1016, 206] width 251 height 34
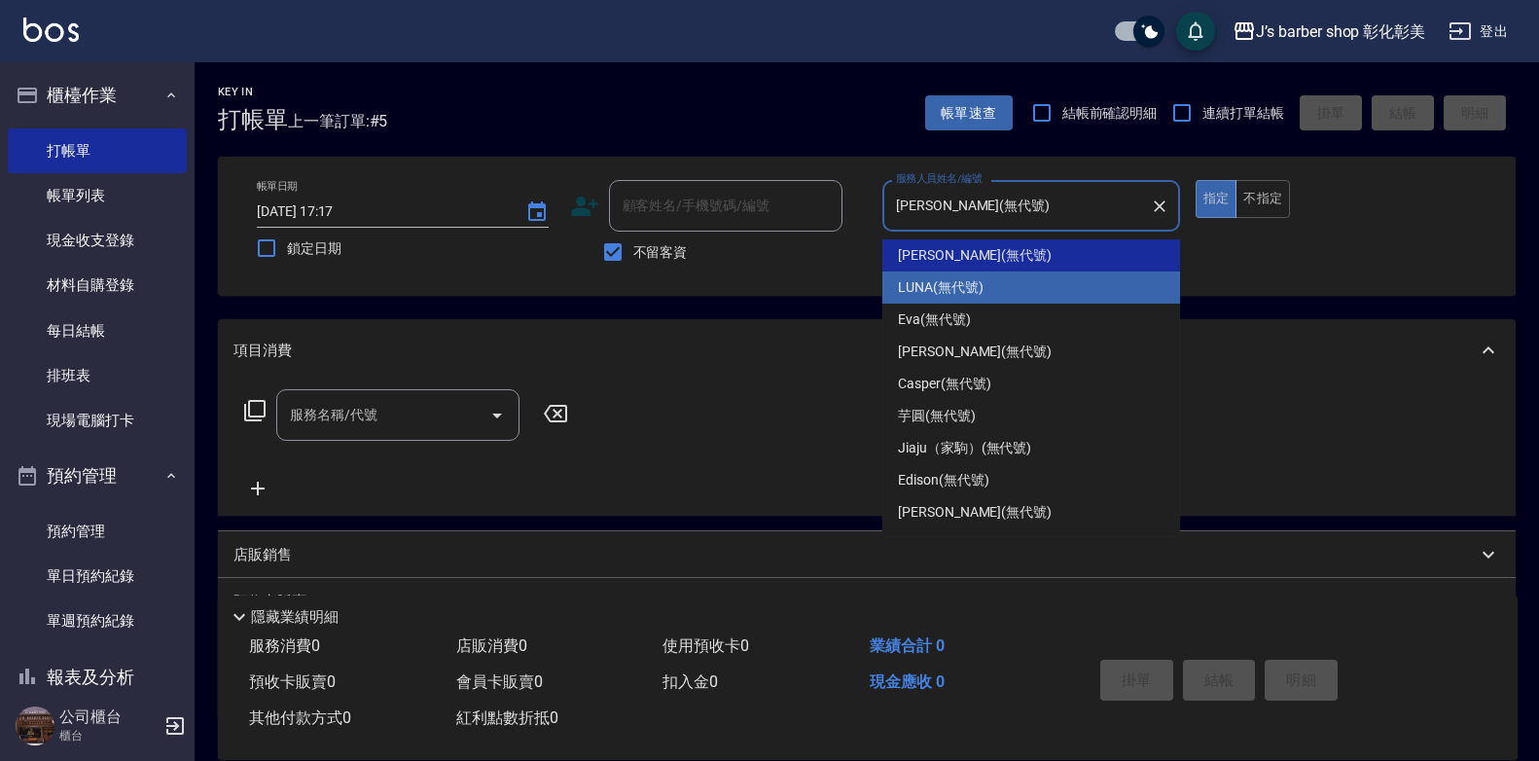
click at [971, 296] on span "LUNA (無代號)" at bounding box center [941, 287] width 86 height 20
type input "LUNA(無代號)"
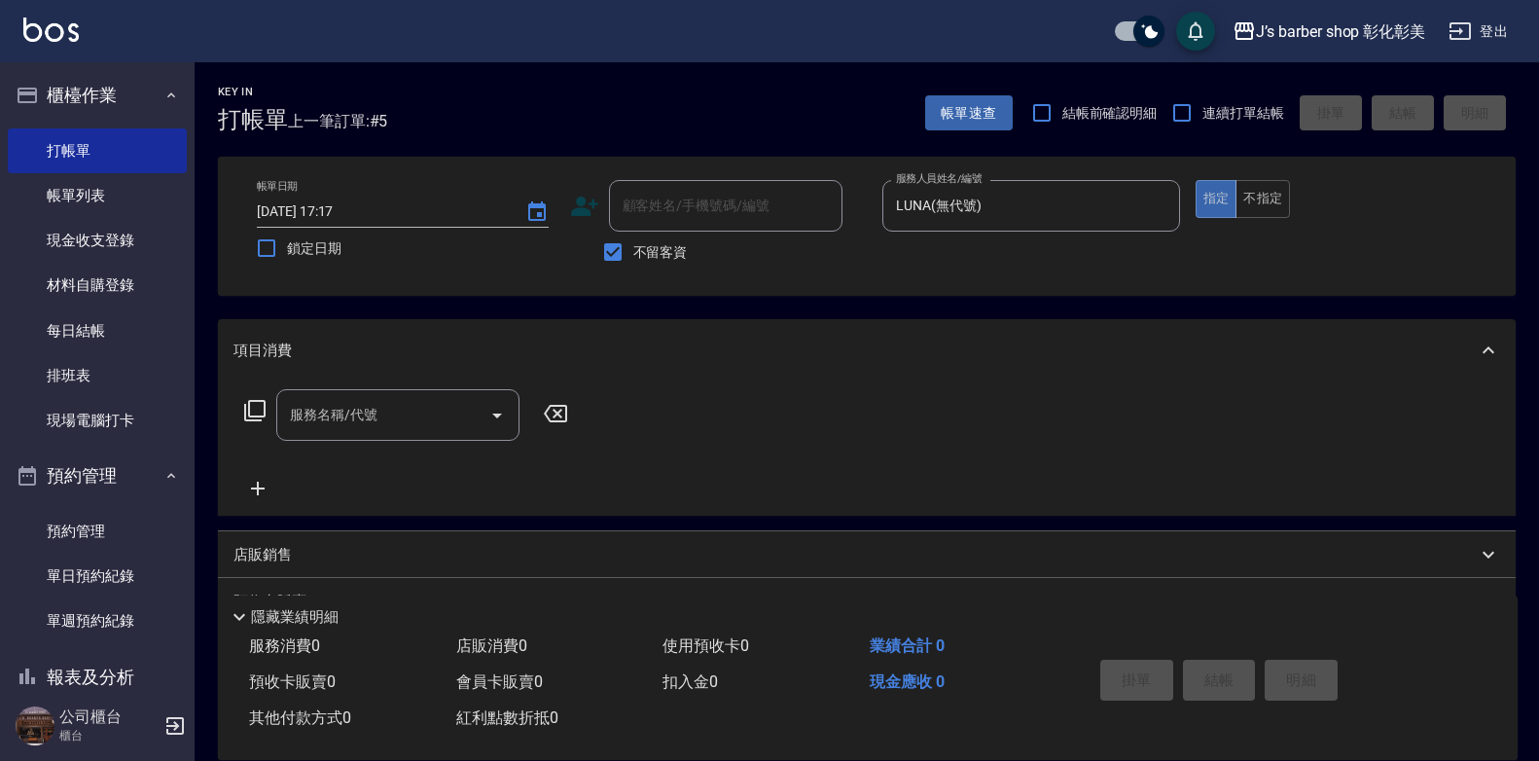
click at [971, 296] on div "帳單日期 [DATE] 17:17 鎖定日期 顧客姓名/手機號碼/編號 顧客姓名/手機號碼/編號 不留客資 服務人員姓名/編號 [PERSON_NAME](無…" at bounding box center [867, 226] width 1298 height 139
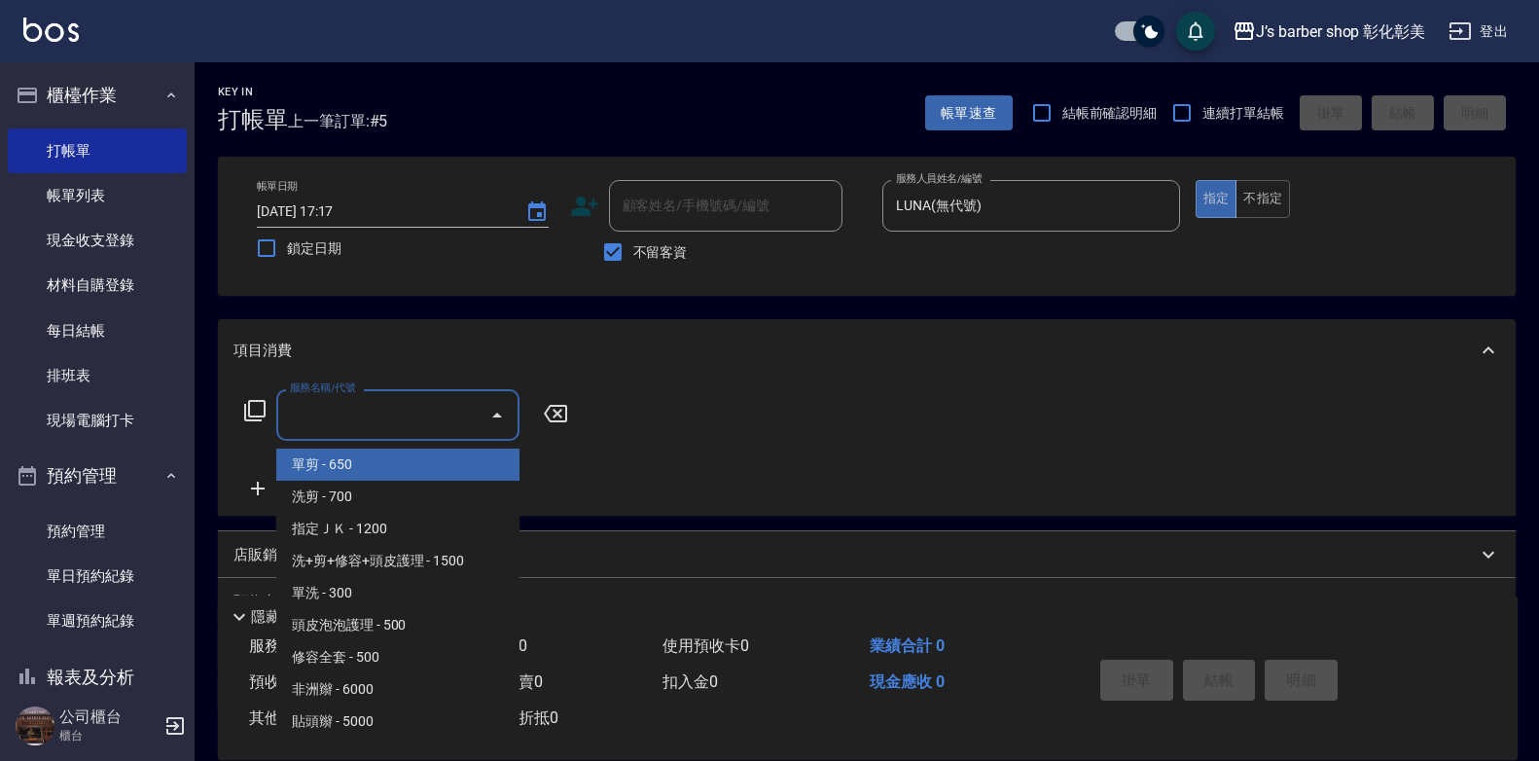
click at [374, 407] on input "服務名稱/代號" at bounding box center [383, 415] width 197 height 34
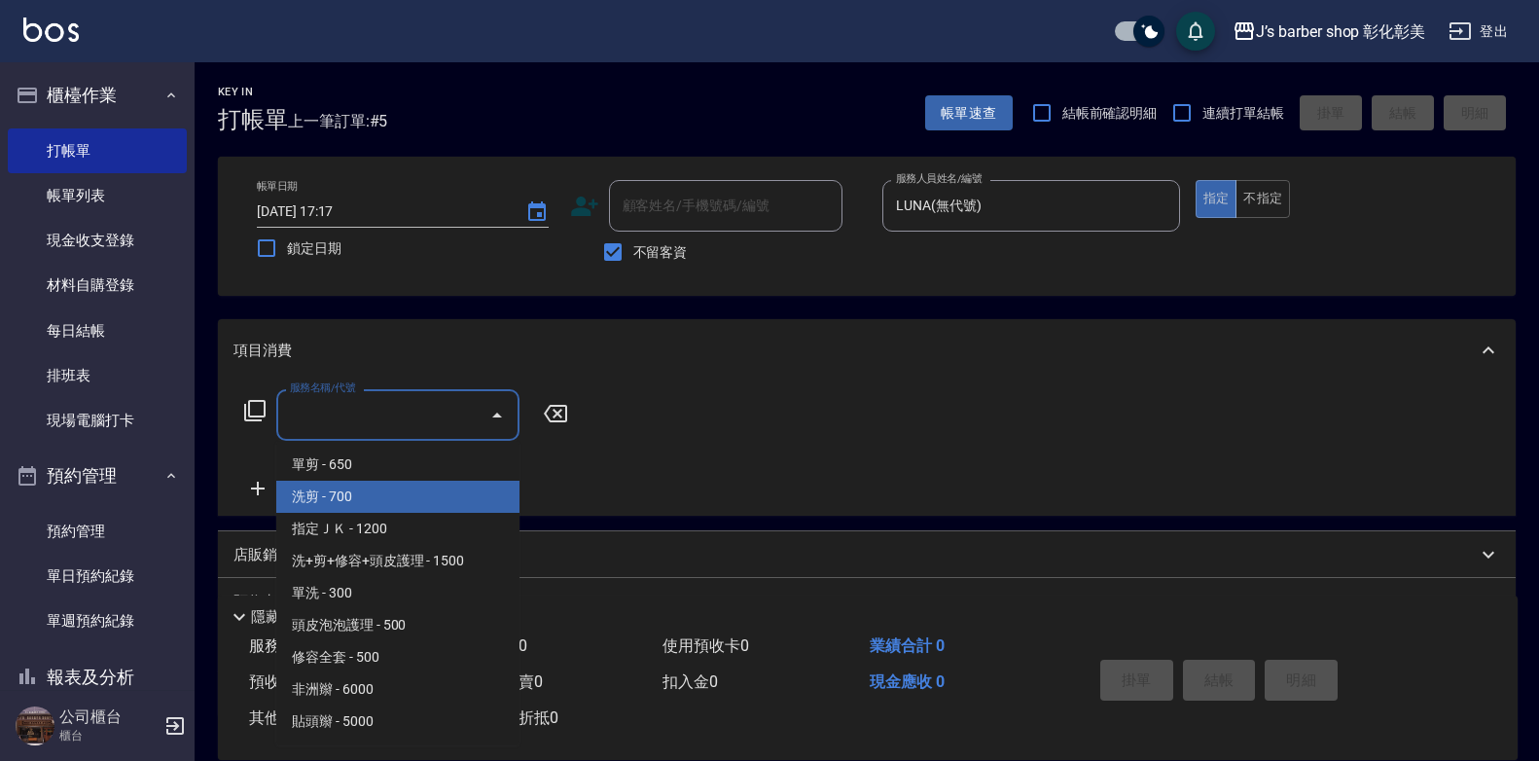
click at [367, 482] on span "洗剪 - 700" at bounding box center [397, 497] width 243 height 32
type input "洗剪(101)"
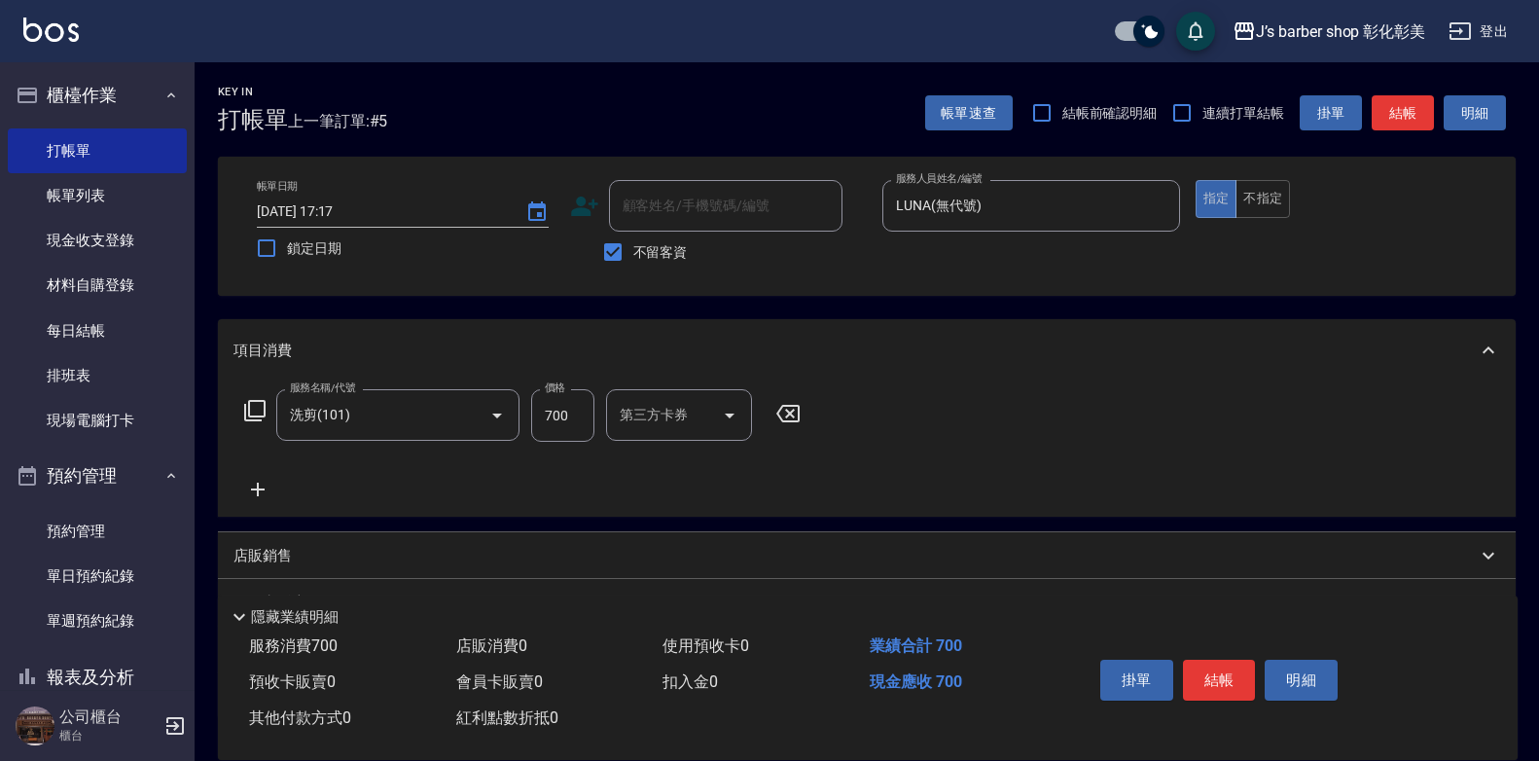
click at [367, 482] on div "服務名稱/代號 洗剪(101) 服務名稱/代號 價格 700 價格 第三方卡券 第三方卡券" at bounding box center [523, 445] width 579 height 112
click at [475, 411] on icon "Clear" at bounding box center [470, 416] width 12 height 12
click at [458, 413] on button "Clear" at bounding box center [469, 415] width 27 height 27
click at [448, 415] on input "服務名稱/代號" at bounding box center [370, 415] width 171 height 34
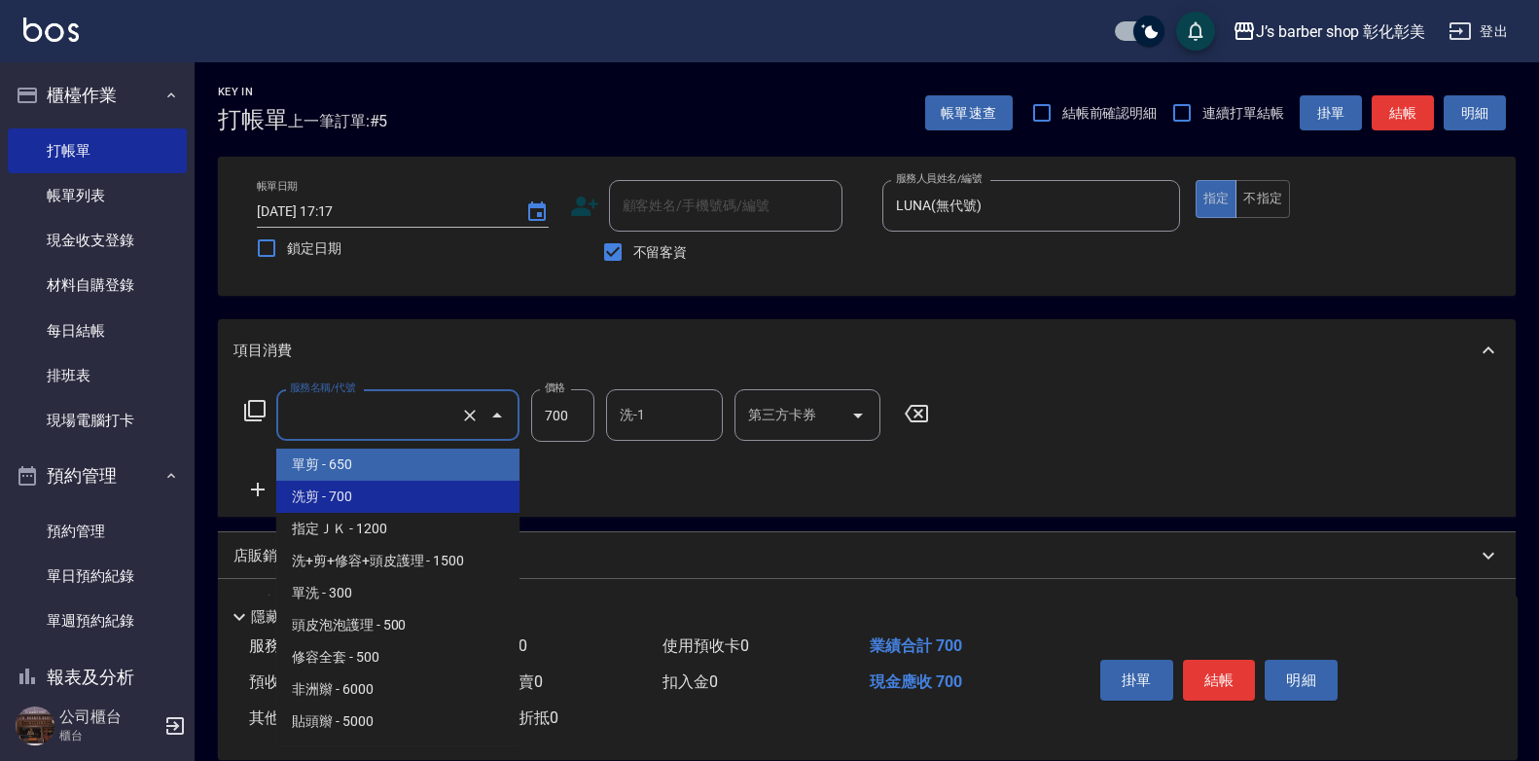
click at [395, 469] on span "單剪 - 650" at bounding box center [397, 465] width 243 height 32
type input "單剪(100)"
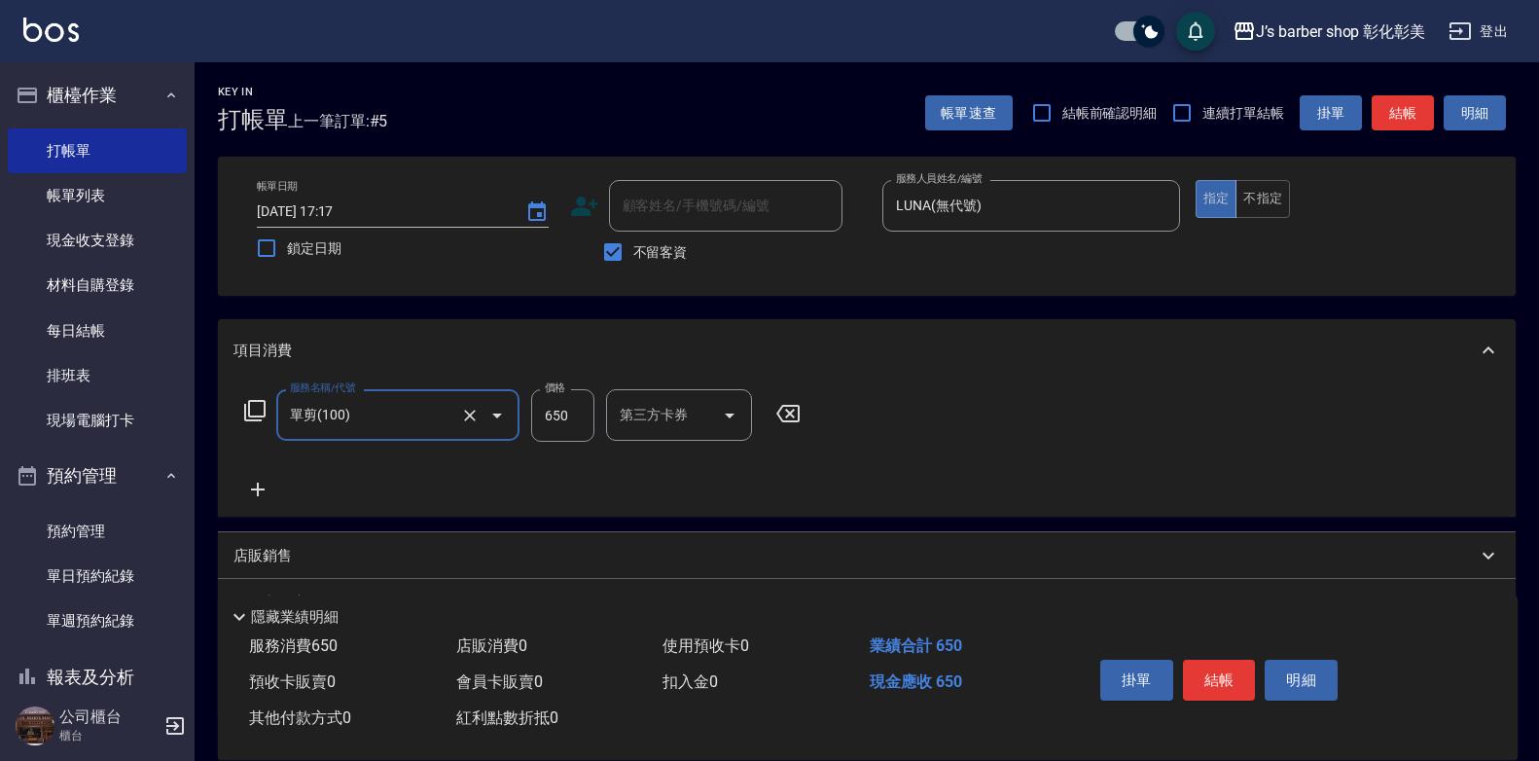
click at [552, 415] on input "650" at bounding box center [562, 415] width 63 height 53
type input "500"
click at [901, 339] on div "項目消費" at bounding box center [867, 350] width 1298 height 62
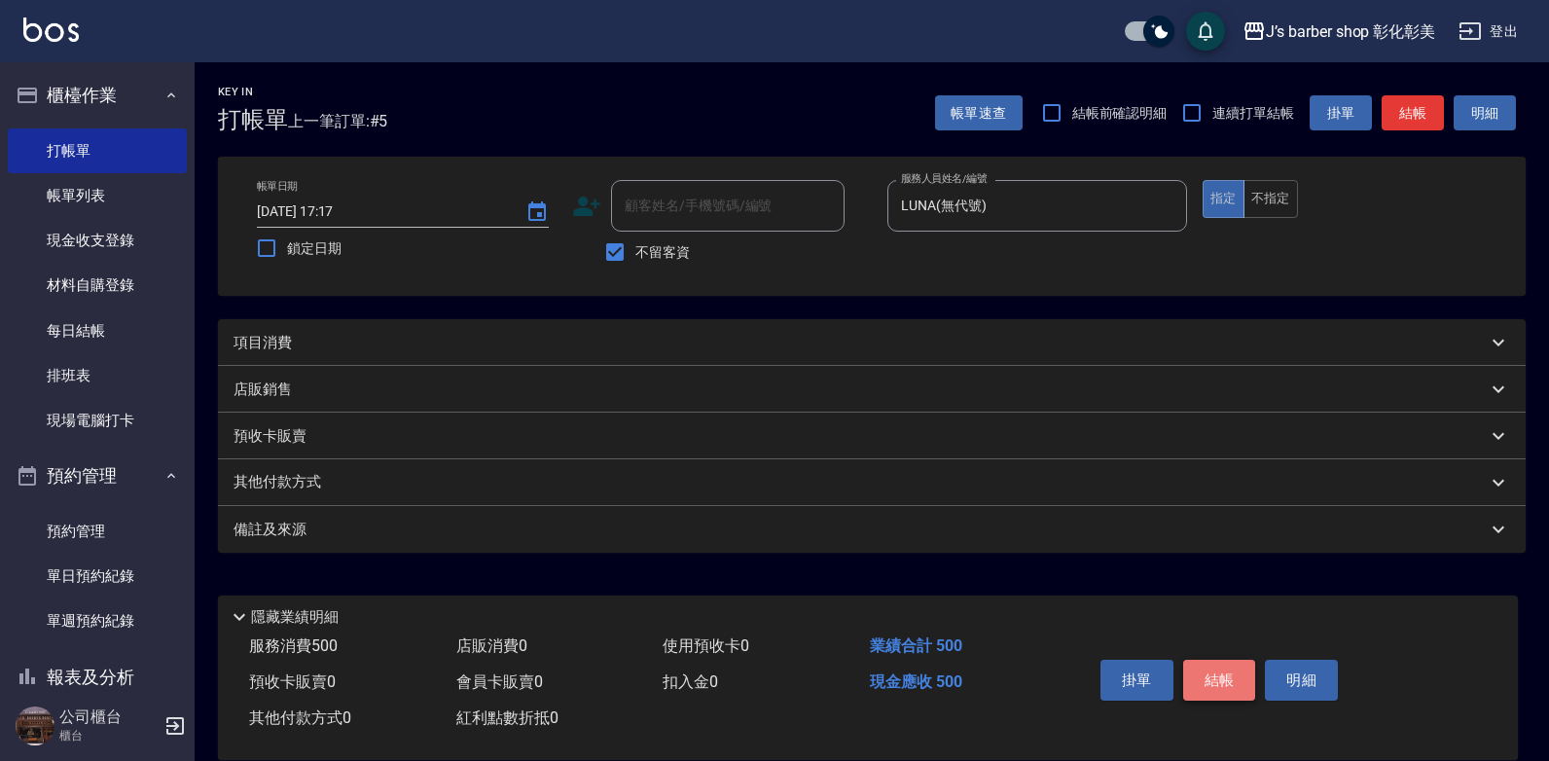
click at [1225, 685] on button "結帳" at bounding box center [1219, 680] width 73 height 41
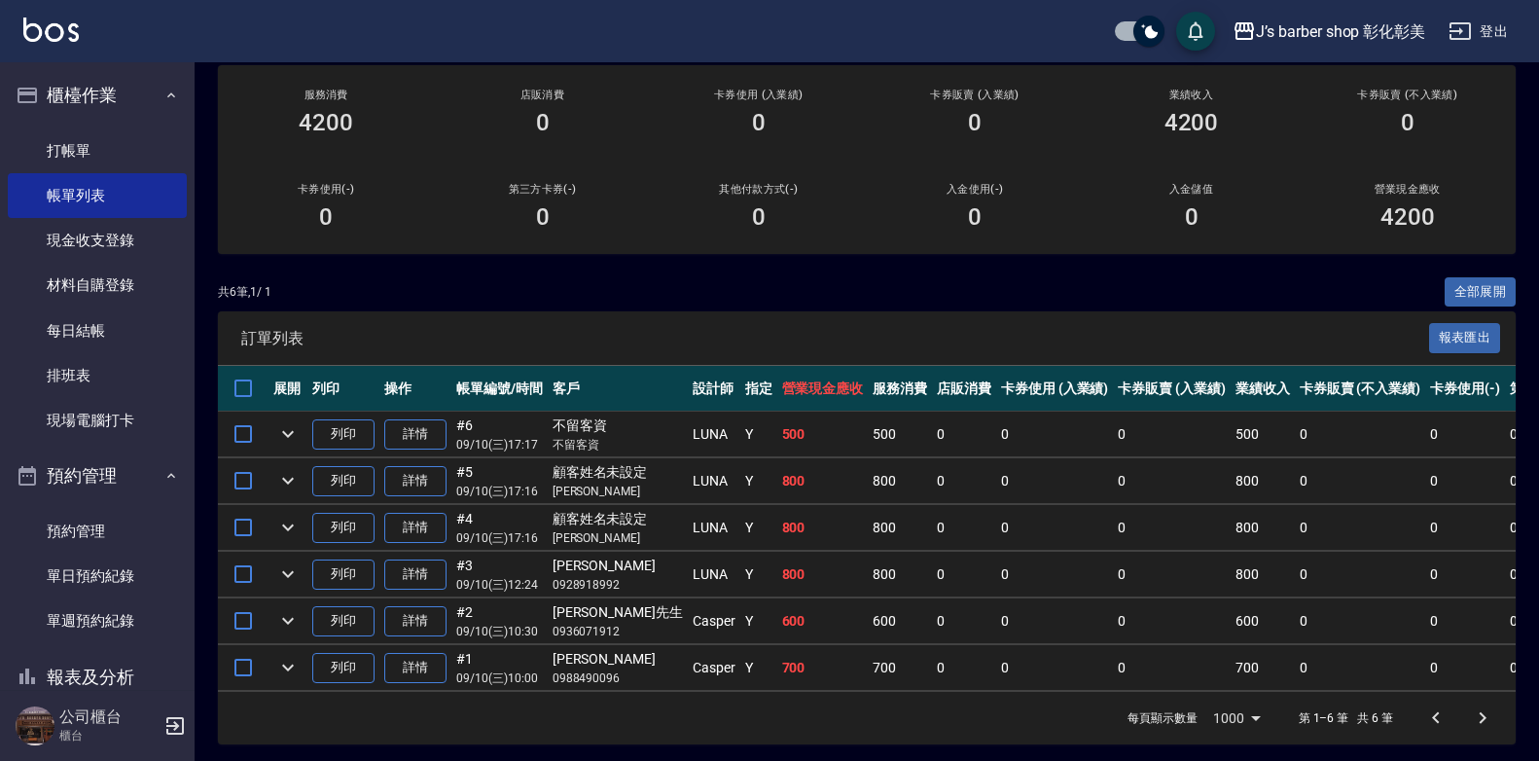
scroll to position [257, 0]
